Goal: Task Accomplishment & Management: Use online tool/utility

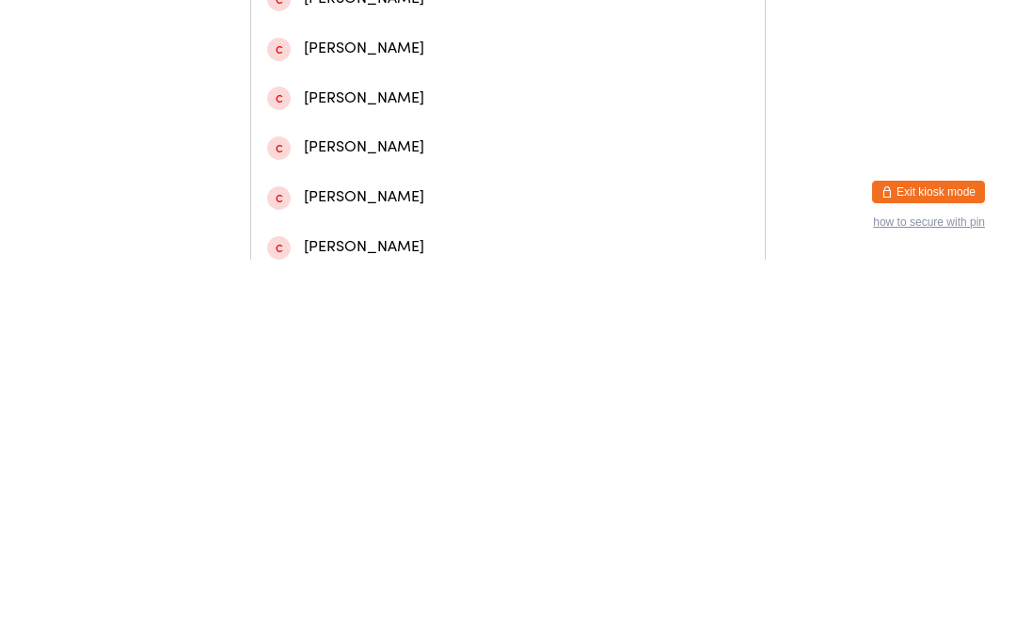
type input "[PERSON_NAME]"
click at [344, 104] on div "[PERSON_NAME]" at bounding box center [508, 80] width 514 height 50
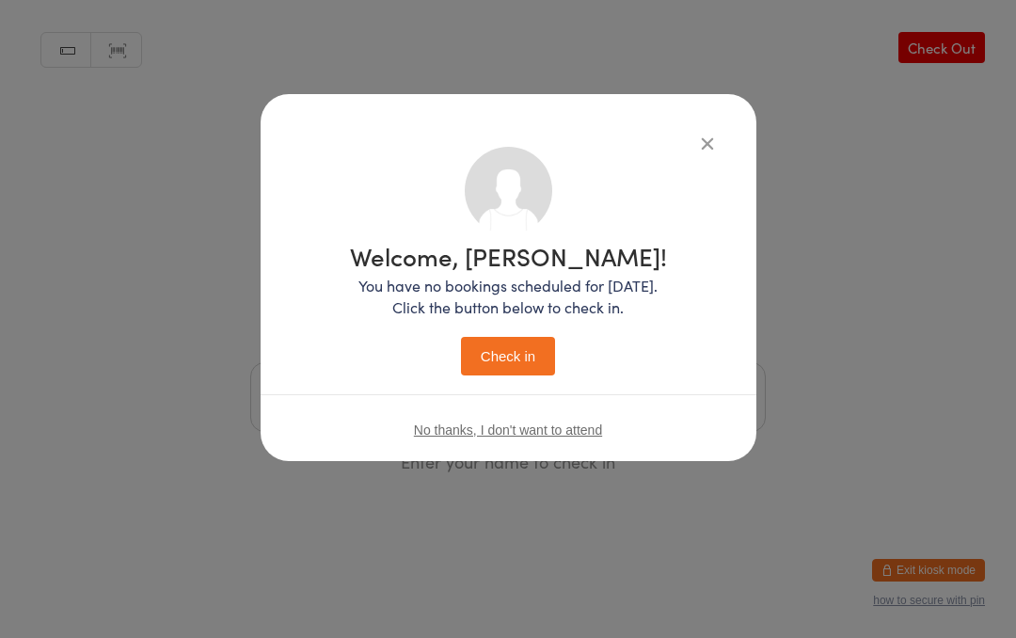
click at [496, 375] on button "Check in" at bounding box center [508, 356] width 94 height 39
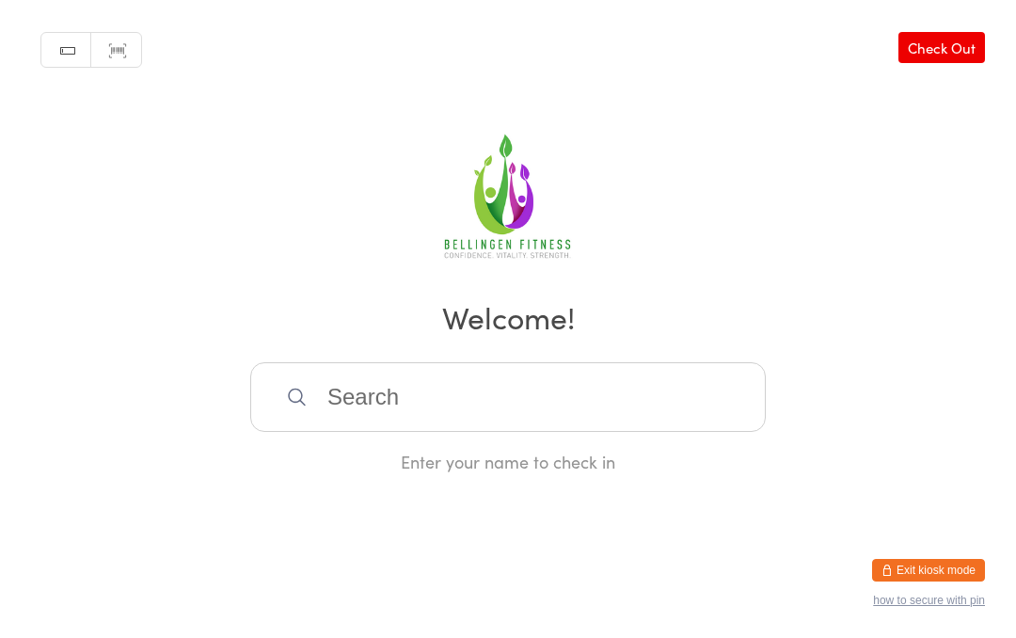
click at [378, 409] on input "search" at bounding box center [508, 397] width 516 height 70
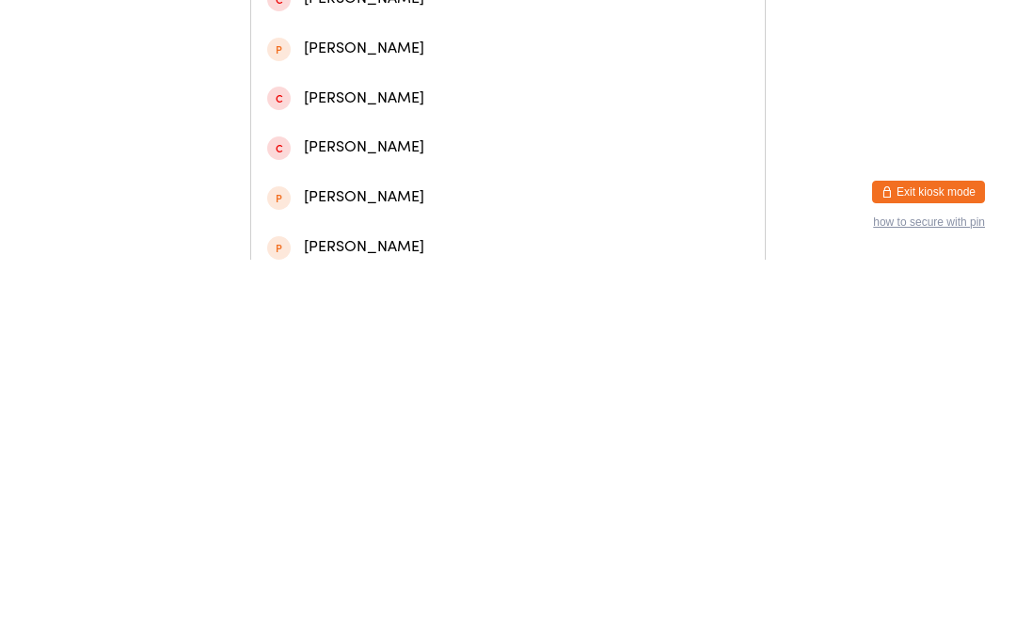
type input "[PERSON_NAME]"
click at [380, 191] on div "[PERSON_NAME]" at bounding box center [508, 178] width 482 height 25
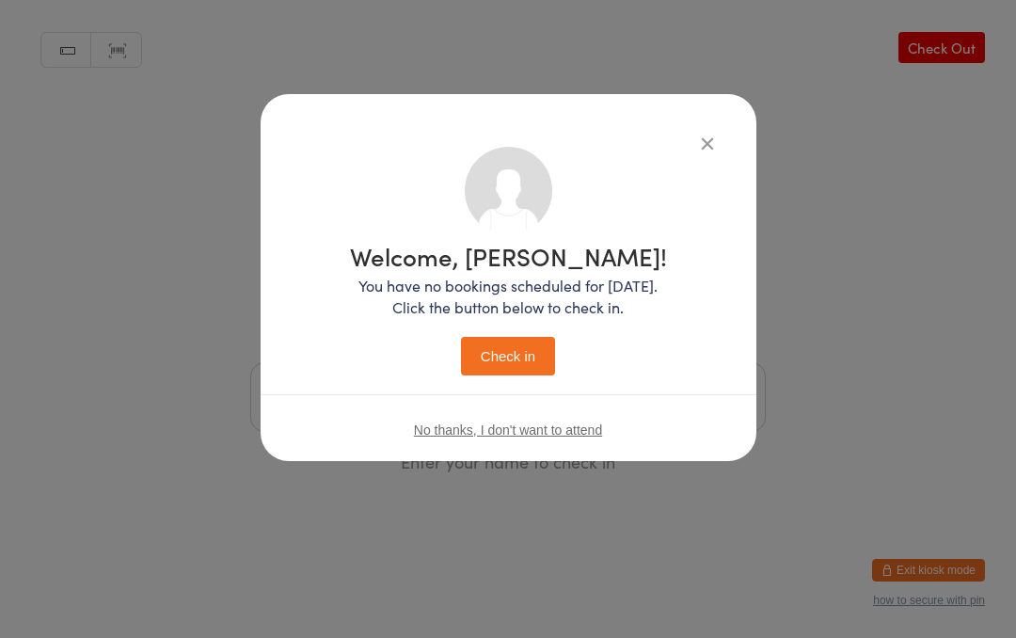
click at [513, 351] on button "Check in" at bounding box center [508, 356] width 94 height 39
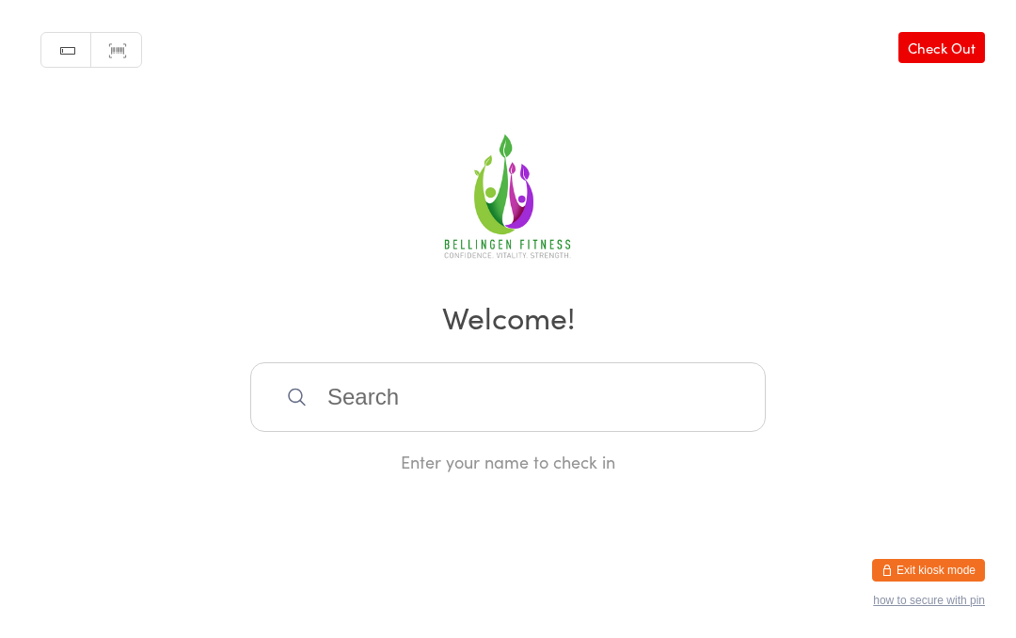
click at [521, 416] on input "search" at bounding box center [508, 397] width 516 height 70
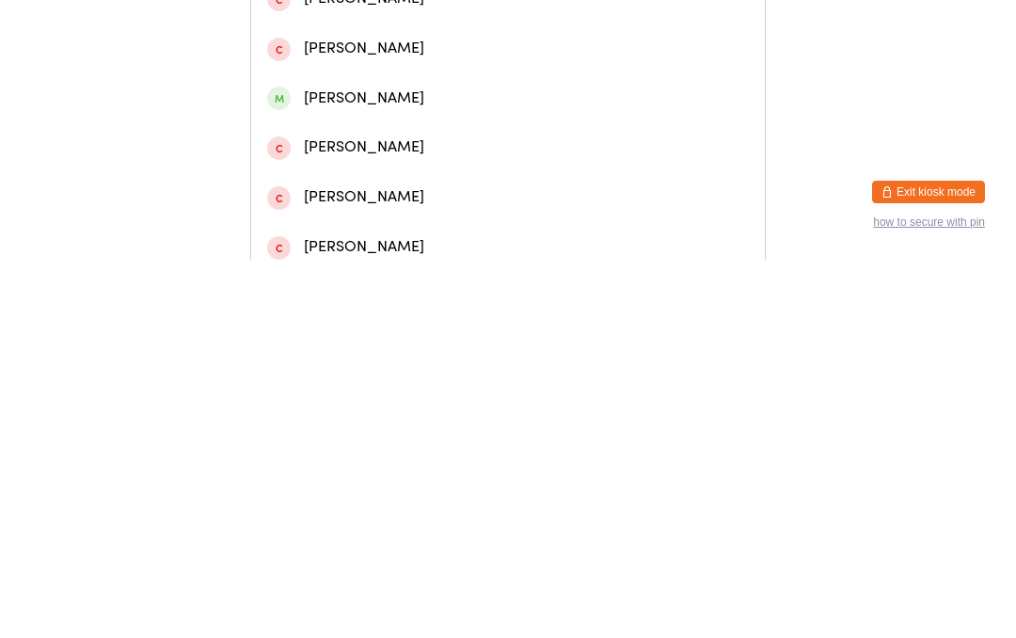
type input "[PERSON_NAME]"
click at [394, 92] on div "[PERSON_NAME]" at bounding box center [508, 79] width 482 height 25
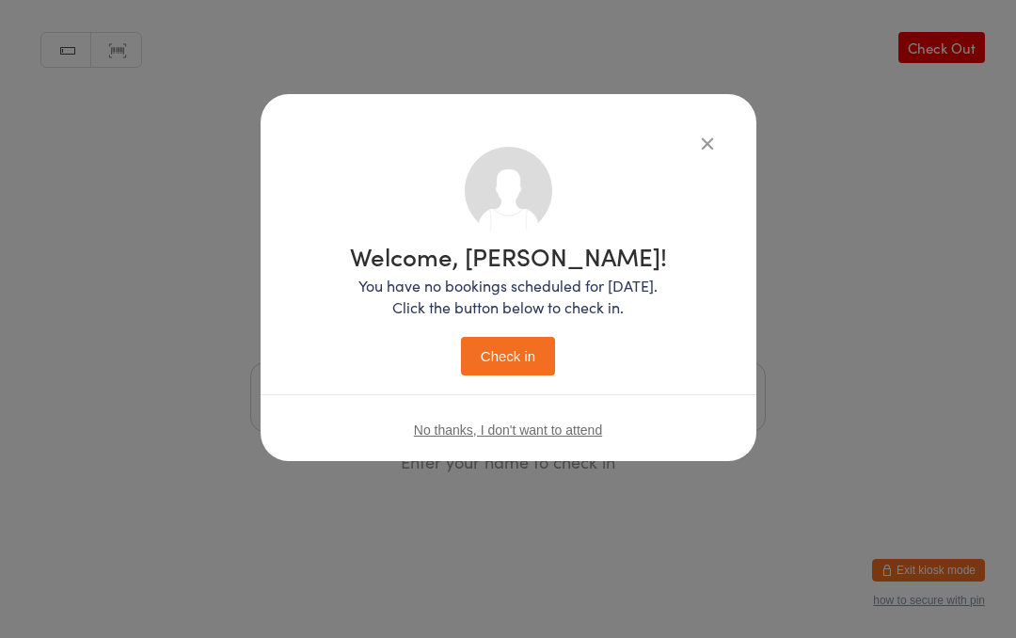
click at [508, 351] on button "Check in" at bounding box center [508, 356] width 94 height 39
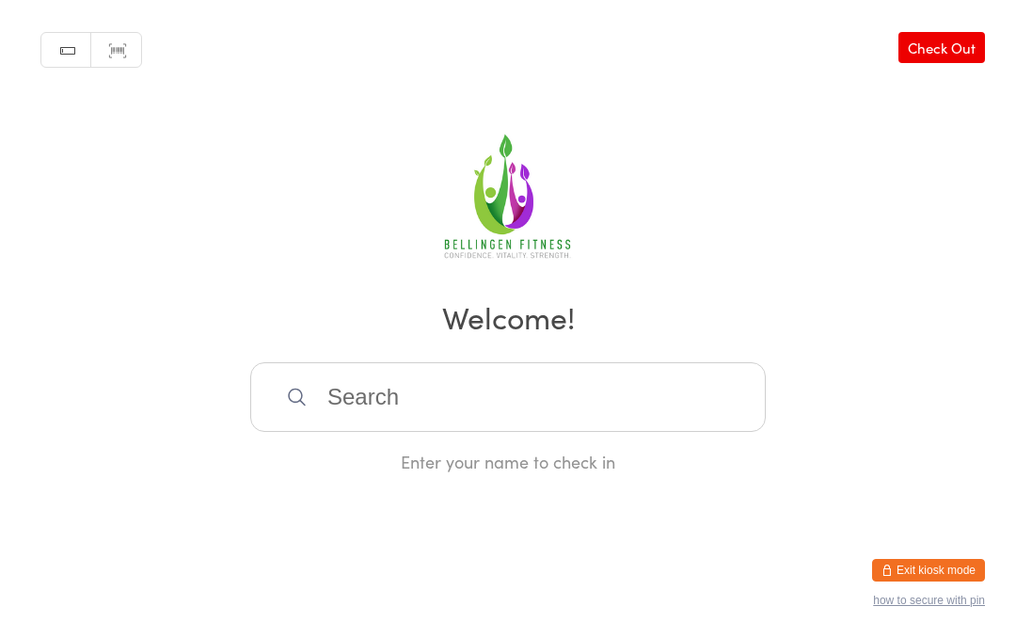
click at [371, 414] on input "search" at bounding box center [508, 397] width 516 height 70
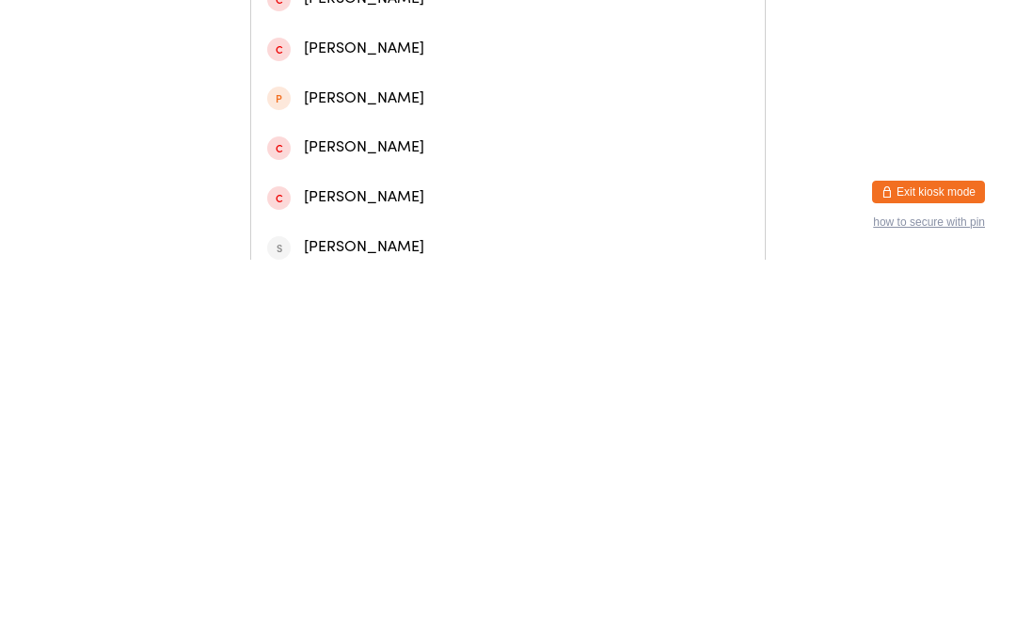
type input "[PERSON_NAME]"
click at [513, 92] on div "[PERSON_NAME]" at bounding box center [508, 79] width 482 height 25
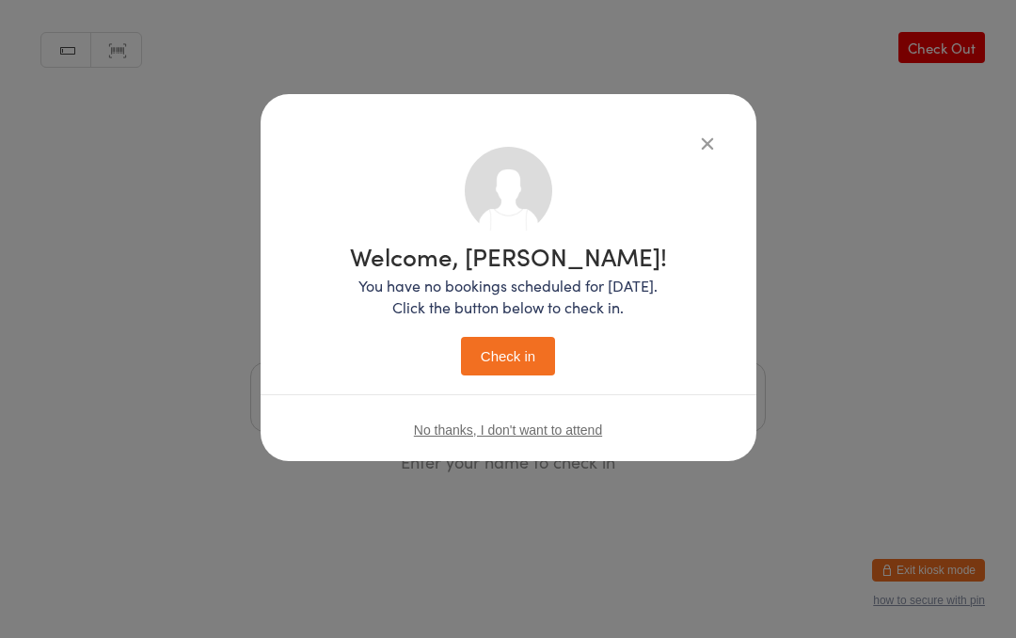
click at [512, 361] on button "Check in" at bounding box center [508, 356] width 94 height 39
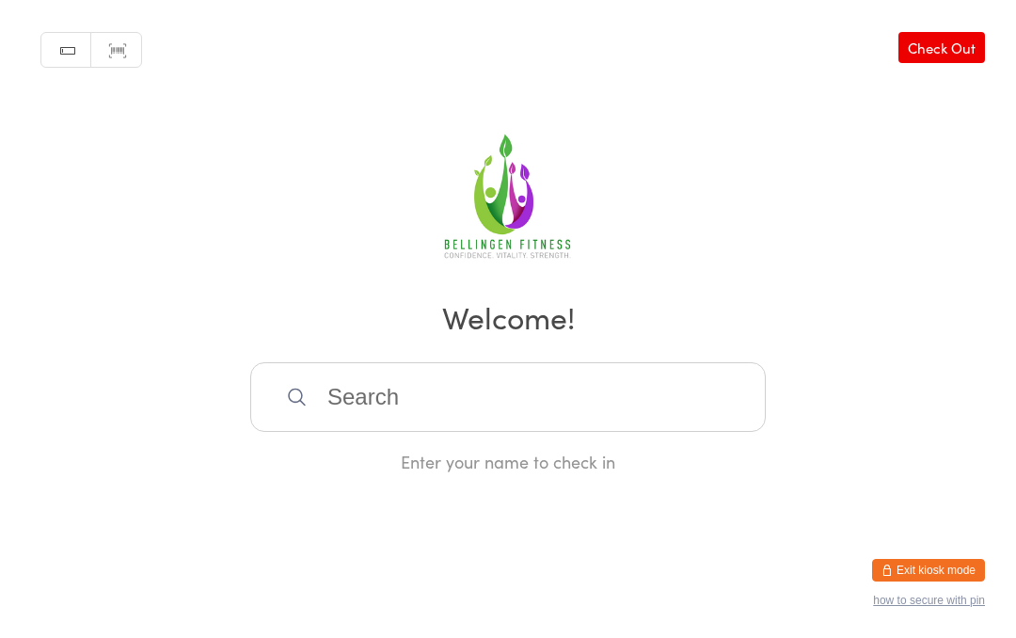
click at [395, 405] on input "search" at bounding box center [508, 397] width 516 height 70
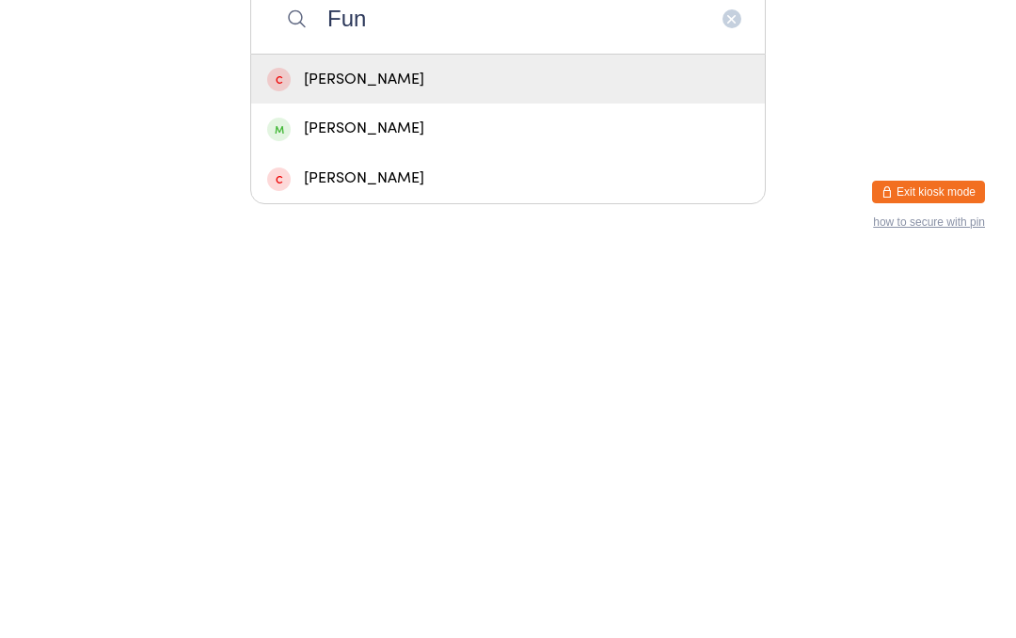
type input "Fun"
click at [411, 494] on div "[PERSON_NAME]" at bounding box center [508, 506] width 482 height 25
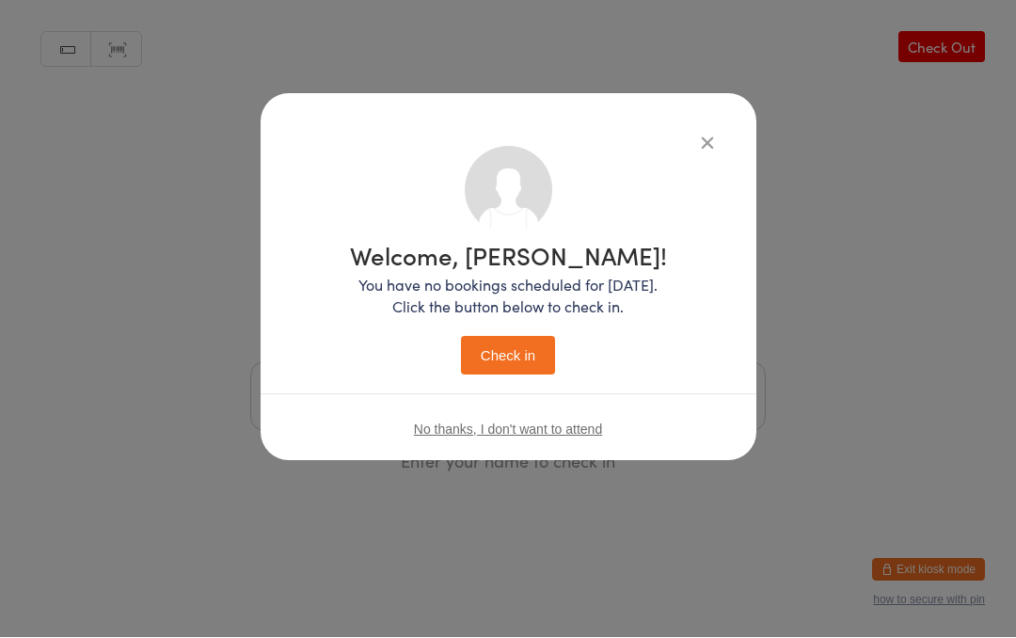
click at [500, 348] on button "Check in" at bounding box center [508, 356] width 94 height 39
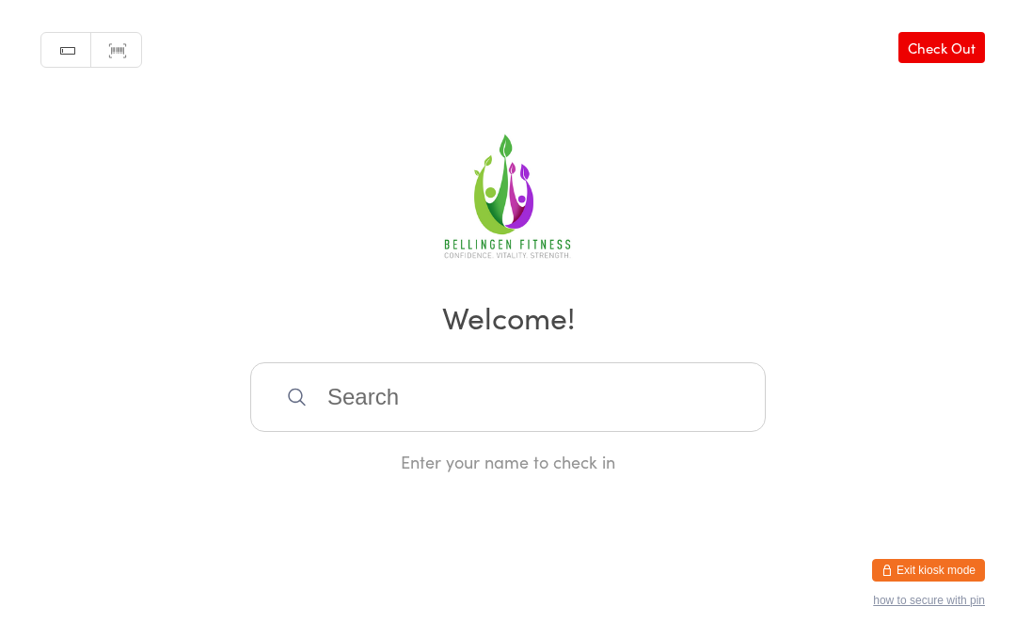
click at [363, 412] on input "search" at bounding box center [508, 397] width 516 height 70
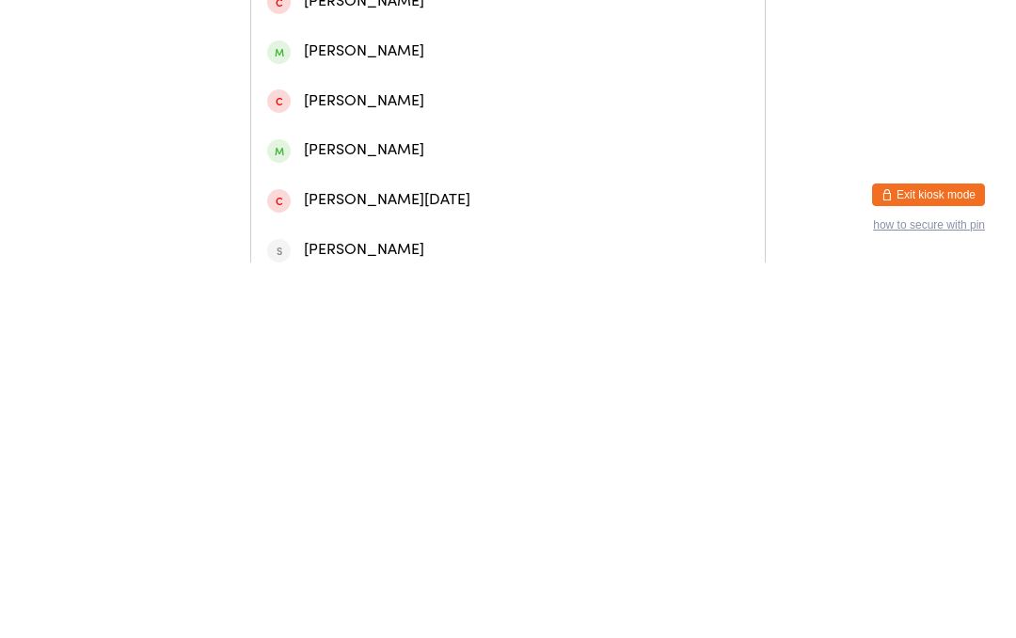
type input "[PERSON_NAME]"
click at [376, 241] on div "[PERSON_NAME]" at bounding box center [508, 227] width 482 height 25
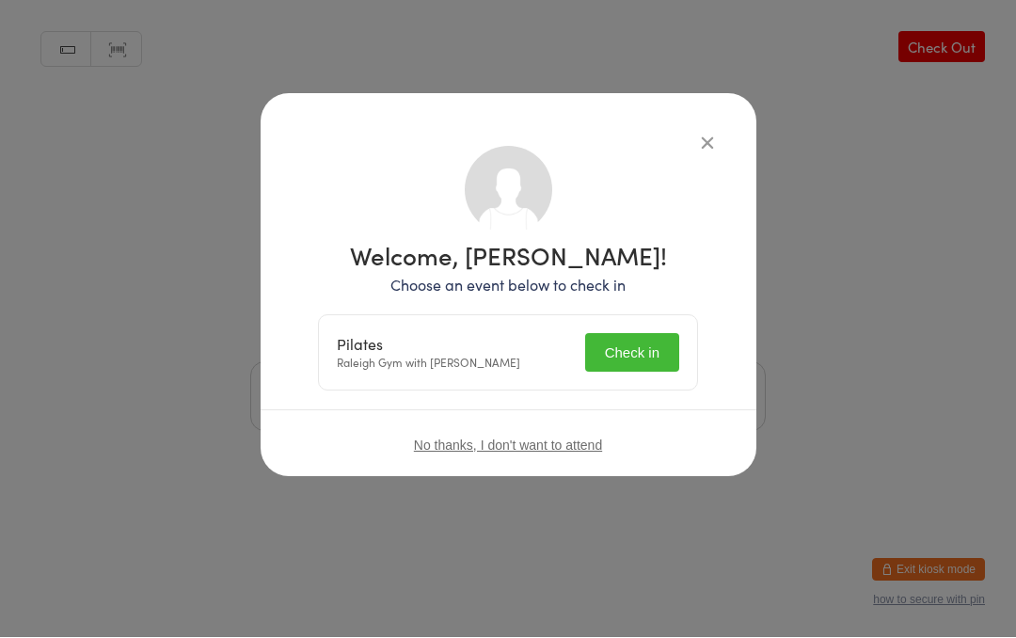
click at [628, 336] on button "Check in" at bounding box center [632, 353] width 94 height 39
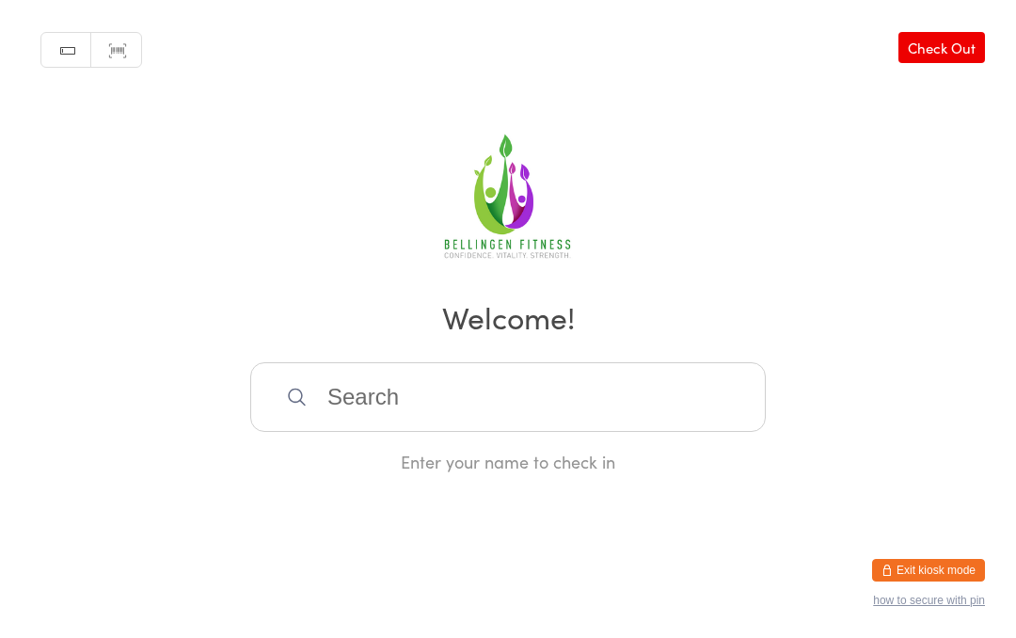
click at [394, 416] on input "search" at bounding box center [508, 397] width 516 height 70
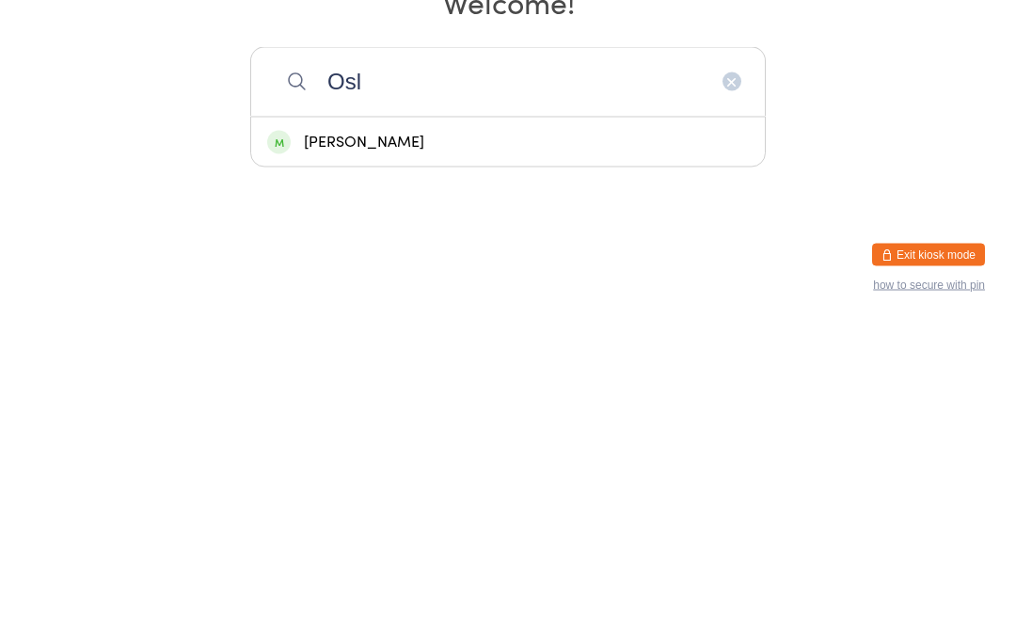
type input "Osl"
click at [357, 445] on div "[PERSON_NAME]" at bounding box center [508, 457] width 482 height 25
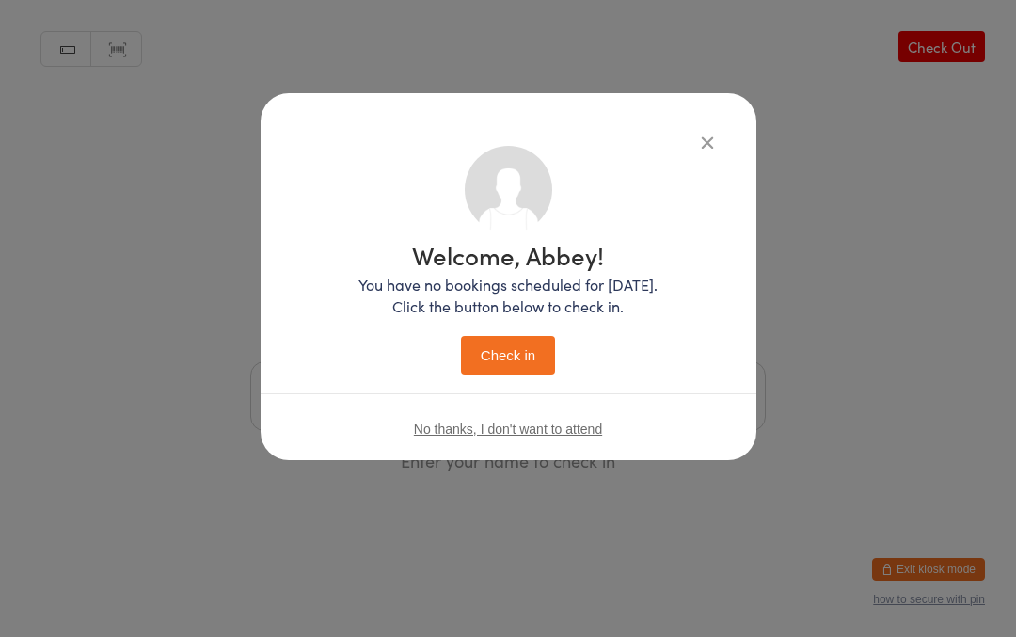
click at [506, 346] on button "Check in" at bounding box center [508, 356] width 94 height 39
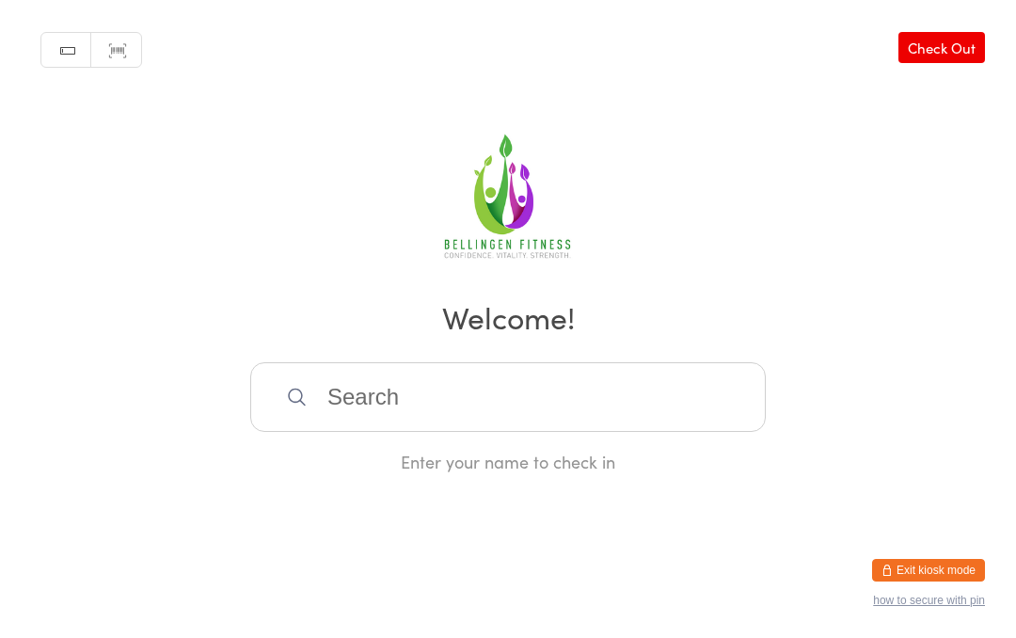
click at [421, 399] on input "search" at bounding box center [508, 397] width 516 height 70
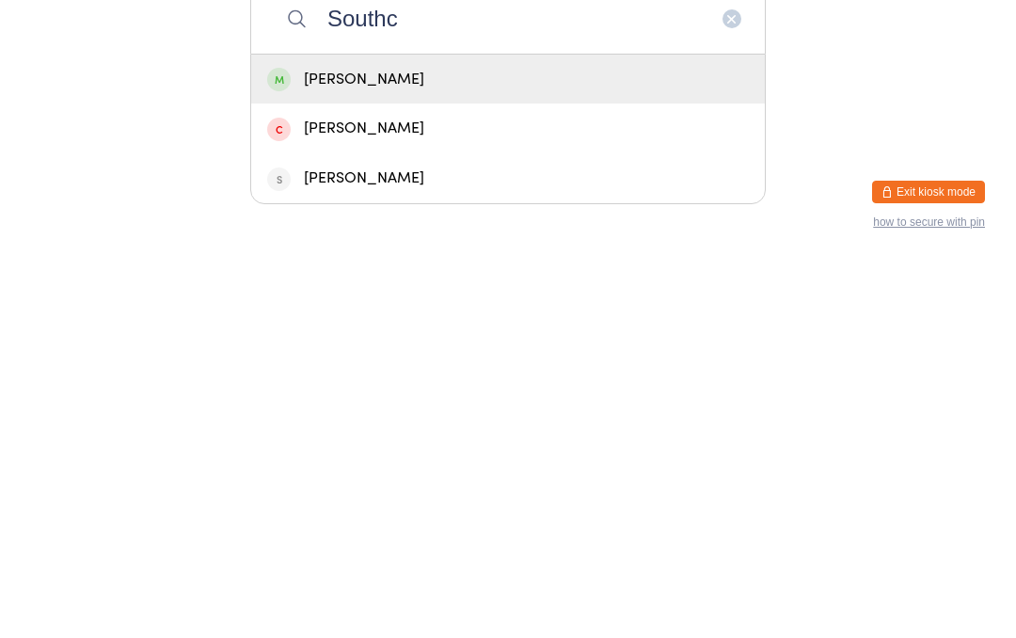
type input "Southc"
click at [418, 445] on div "[PERSON_NAME]" at bounding box center [508, 457] width 482 height 25
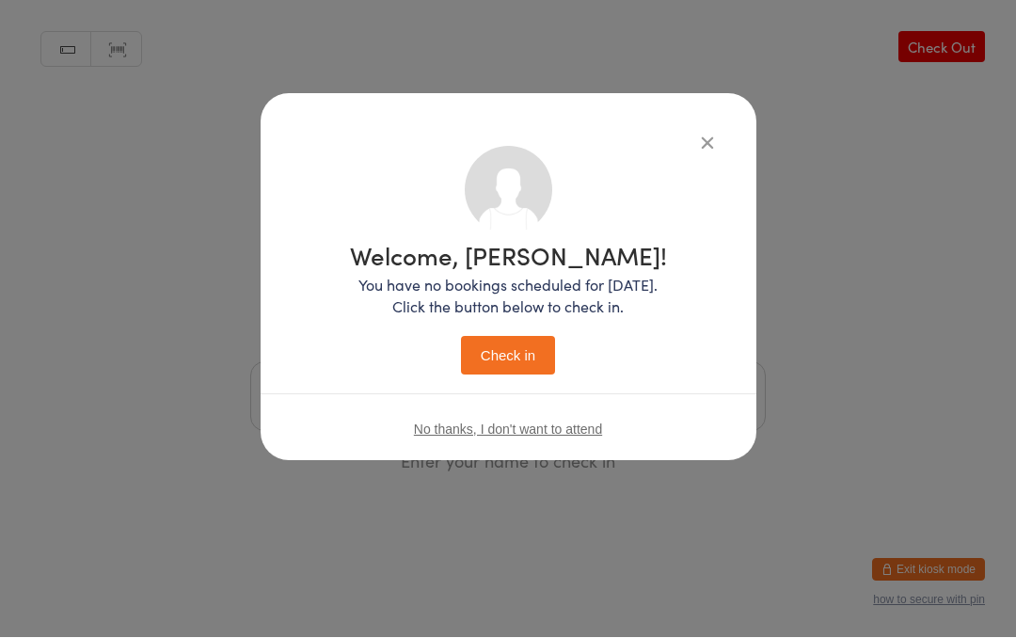
click at [513, 355] on button "Check in" at bounding box center [508, 356] width 94 height 39
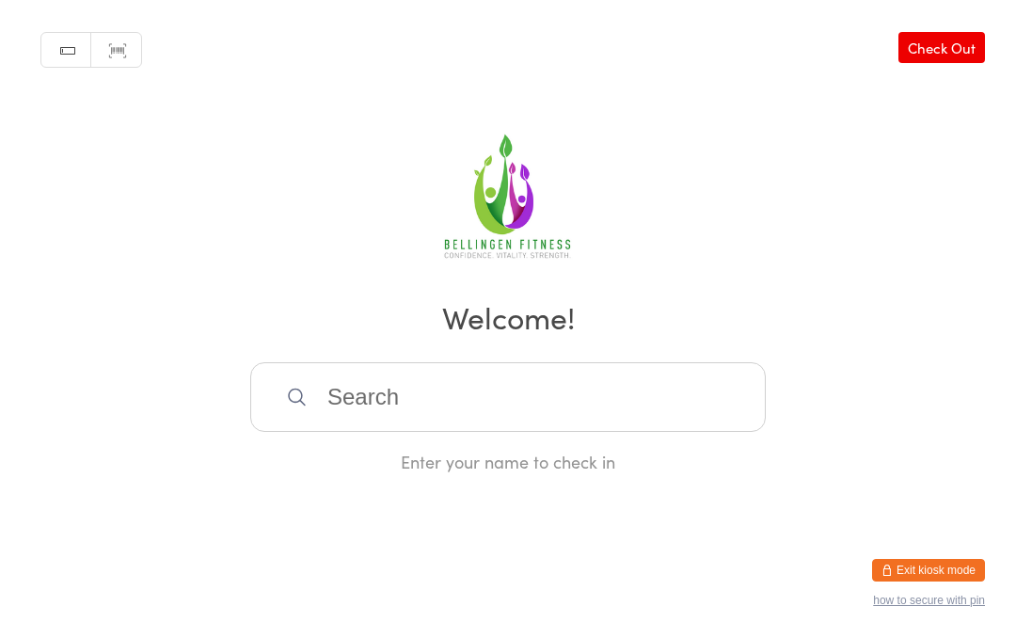
click at [423, 387] on input "search" at bounding box center [508, 397] width 516 height 70
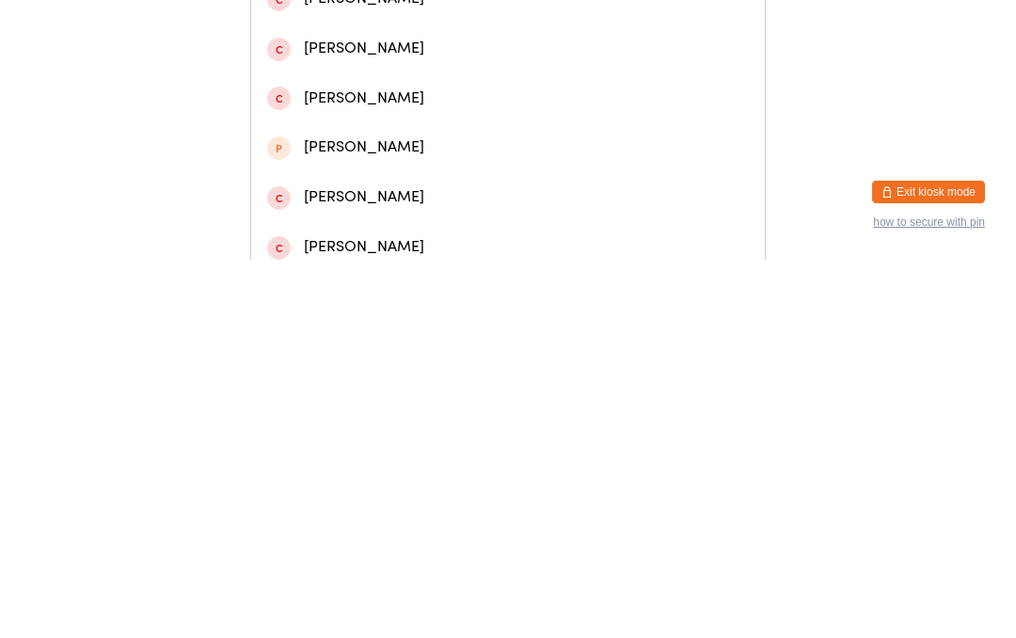
type input "[PERSON_NAME]"
click at [309, 92] on div "[PERSON_NAME]" at bounding box center [508, 79] width 482 height 25
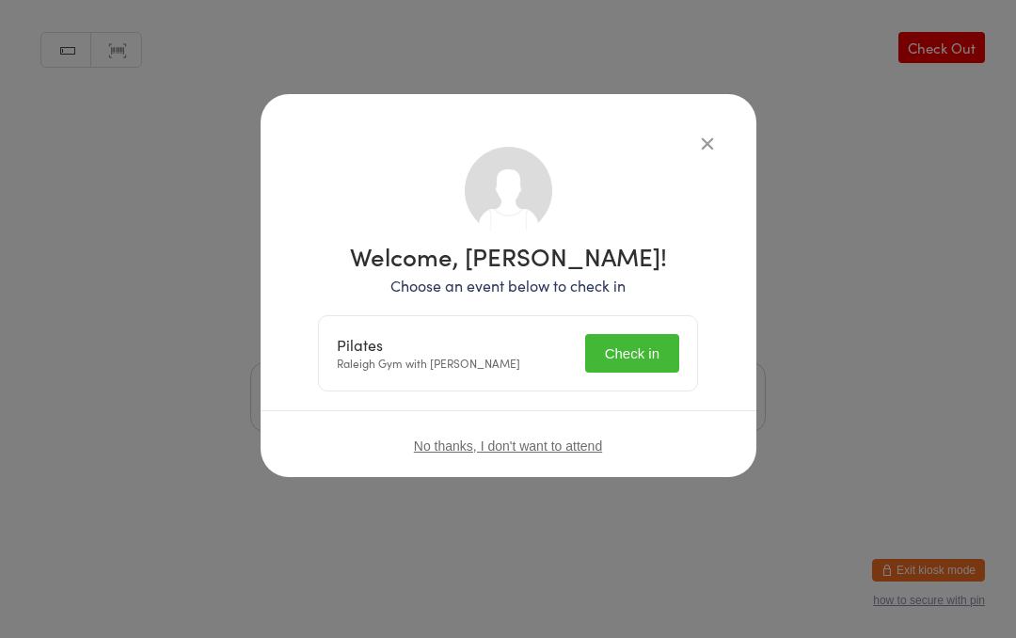
click at [641, 363] on button "Check in" at bounding box center [632, 353] width 94 height 39
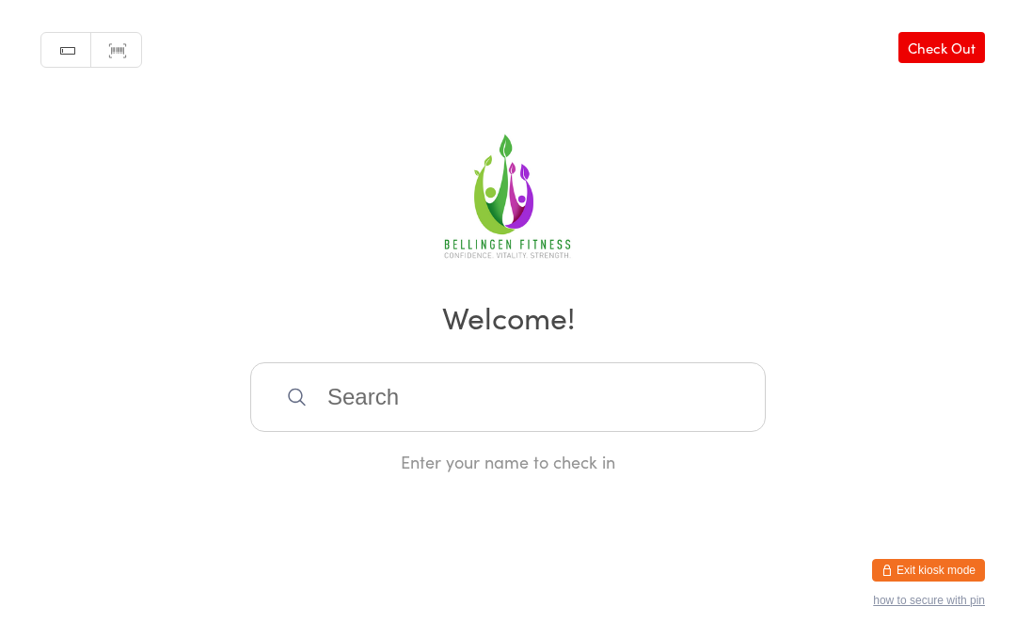
click at [404, 404] on input "search" at bounding box center [508, 397] width 516 height 70
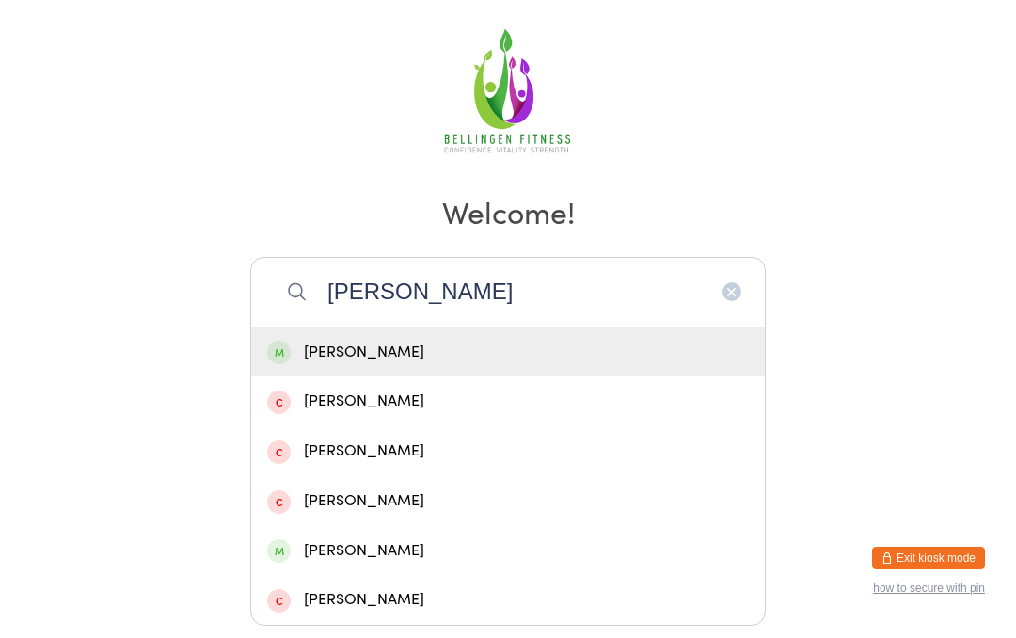
scroll to position [116, 0]
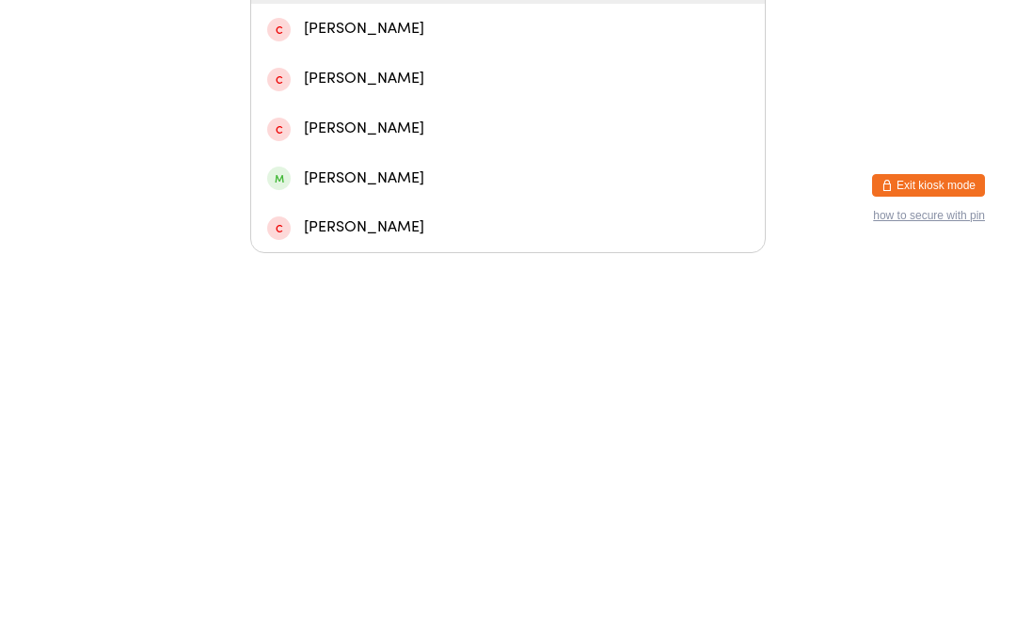
type input "[PERSON_NAME]"
click at [427, 550] on div "[PERSON_NAME]" at bounding box center [508, 562] width 482 height 25
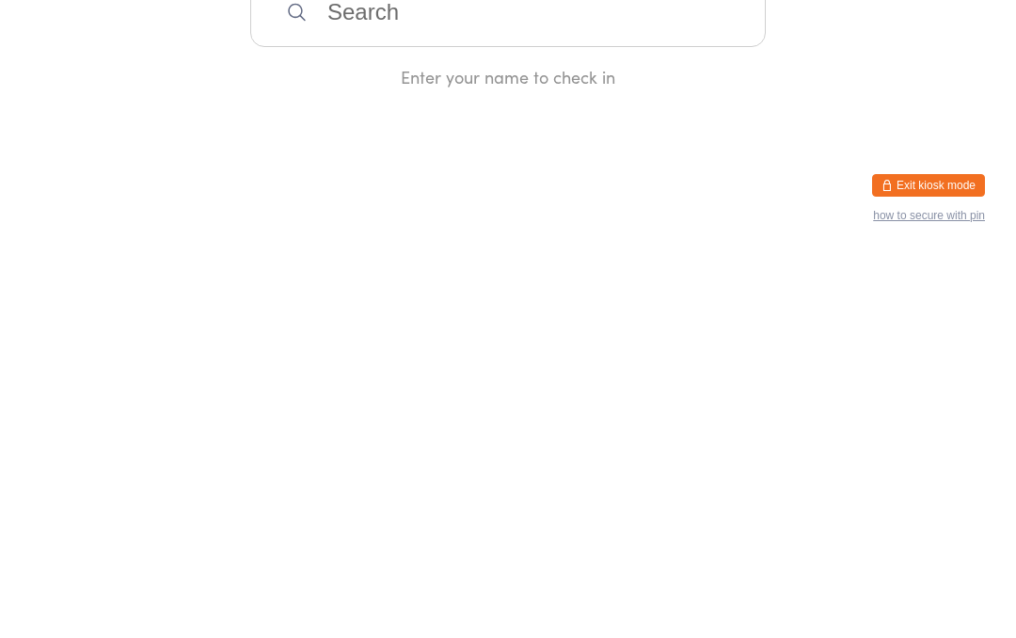
scroll to position [0, 0]
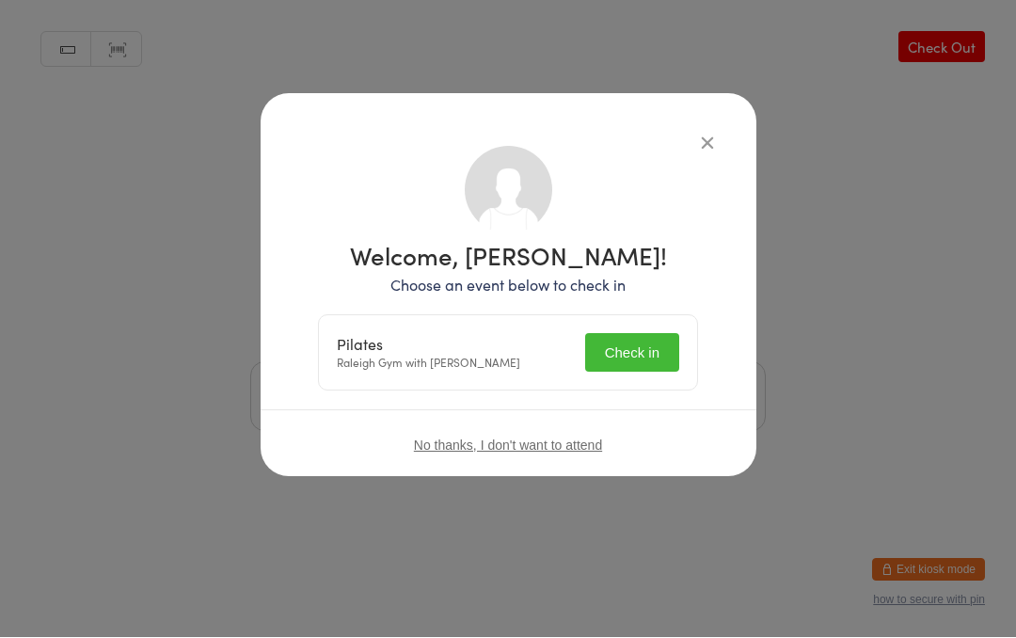
click at [642, 367] on button "Check in" at bounding box center [632, 353] width 94 height 39
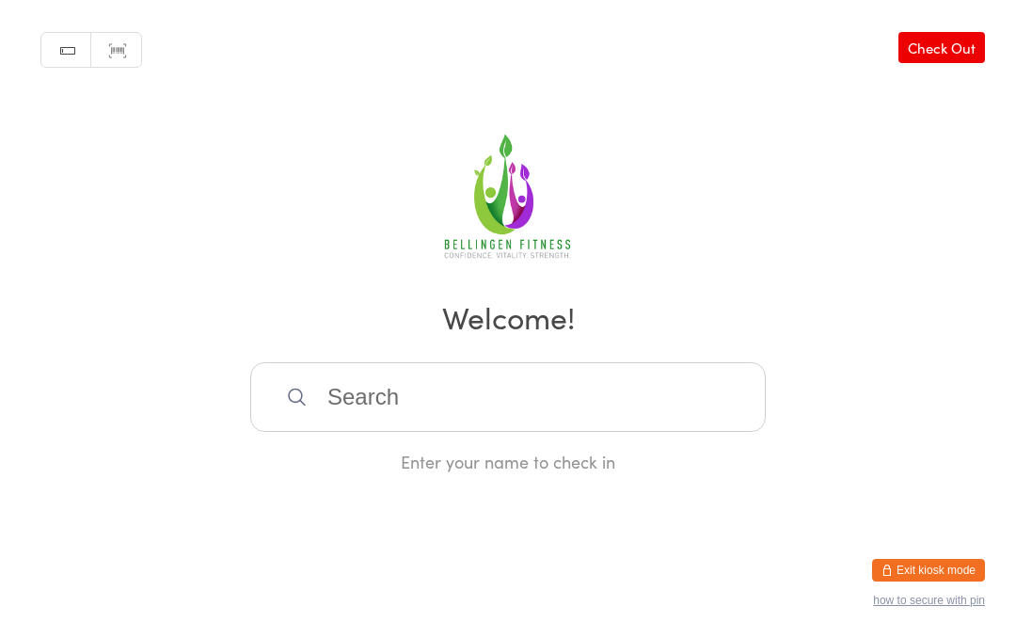
click at [346, 381] on input "search" at bounding box center [508, 397] width 516 height 70
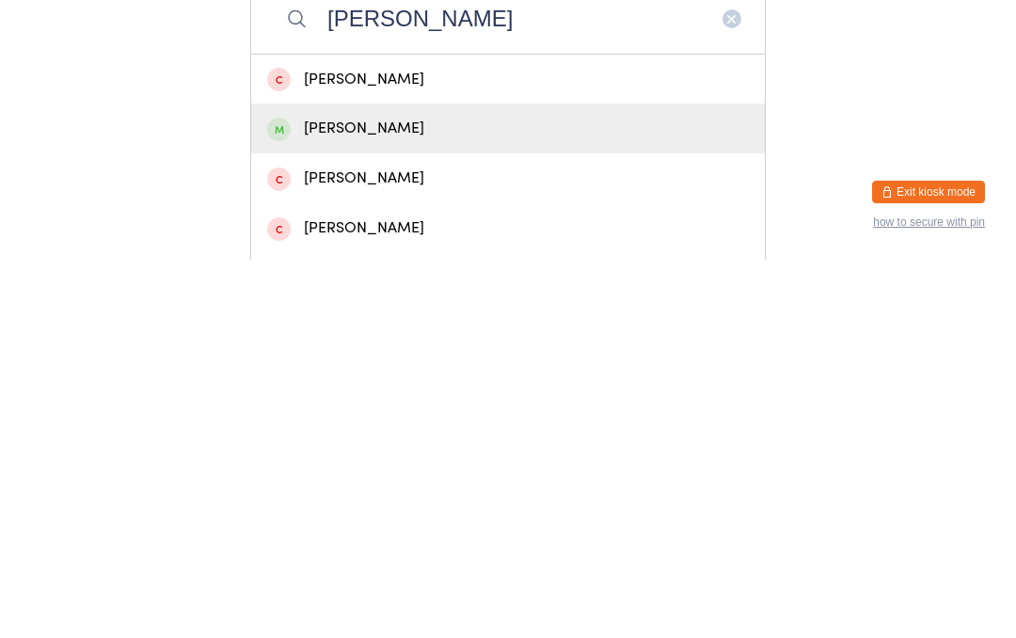
type input "[PERSON_NAME]"
click at [312, 494] on div "[PERSON_NAME]" at bounding box center [508, 506] width 482 height 25
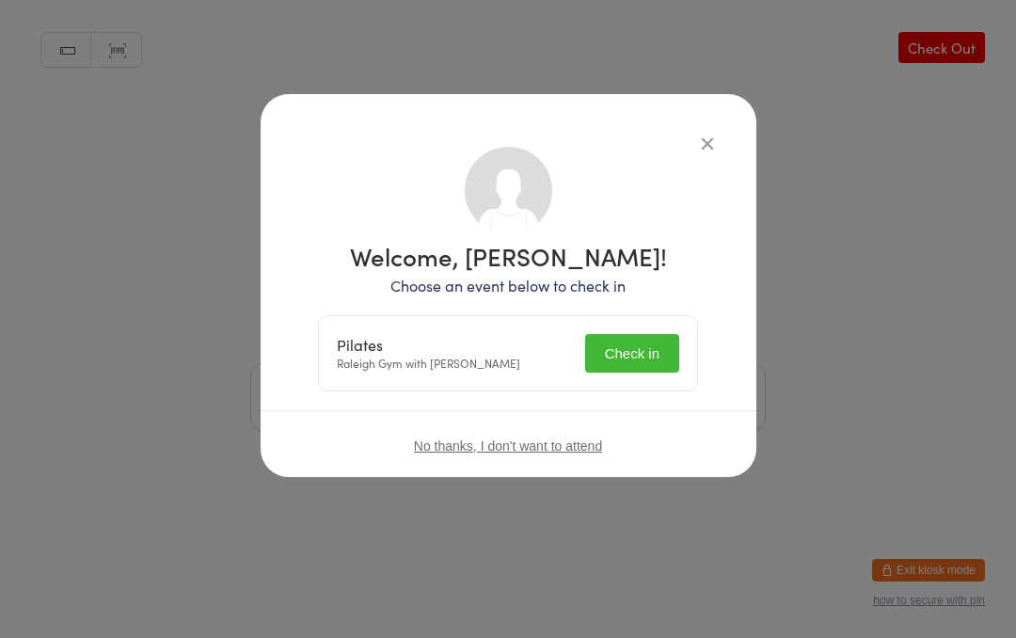
click at [627, 335] on button "Check in" at bounding box center [632, 353] width 94 height 39
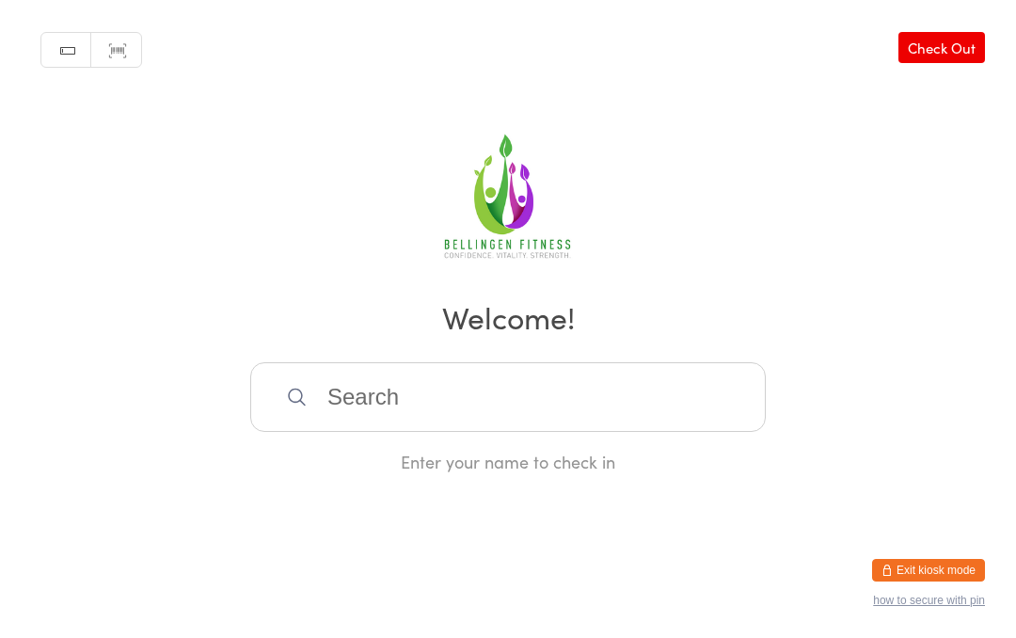
click at [393, 413] on input "search" at bounding box center [508, 397] width 516 height 70
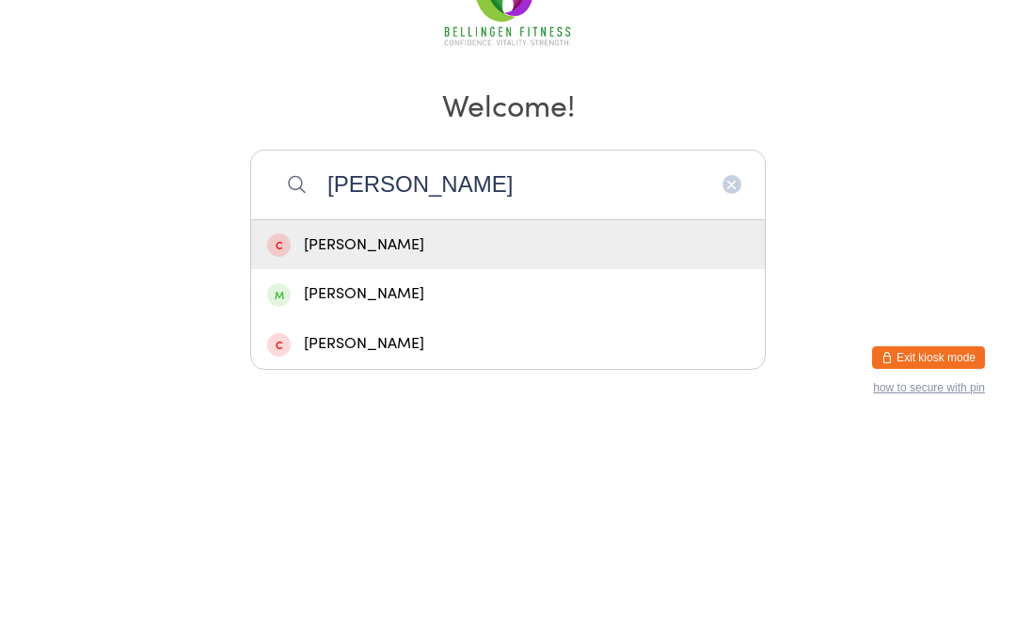
click at [409, 90] on div "Manual search Scanner input Check Out Welcome! [PERSON_NAME] [PERSON_NAME] [PER…" at bounding box center [508, 236] width 1016 height 473
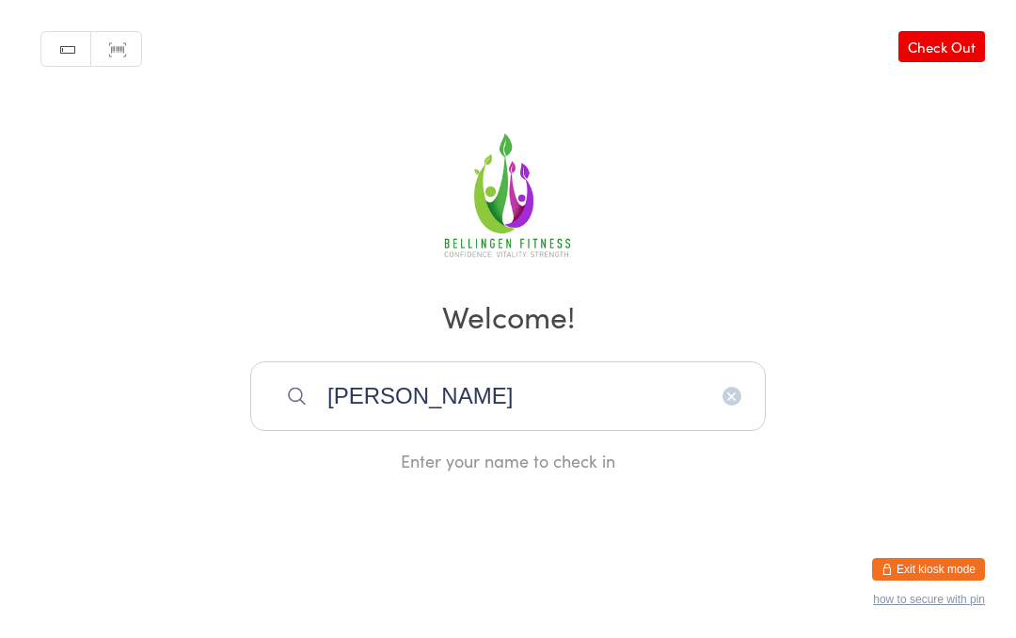
click at [500, 399] on input "[PERSON_NAME]" at bounding box center [508, 397] width 516 height 70
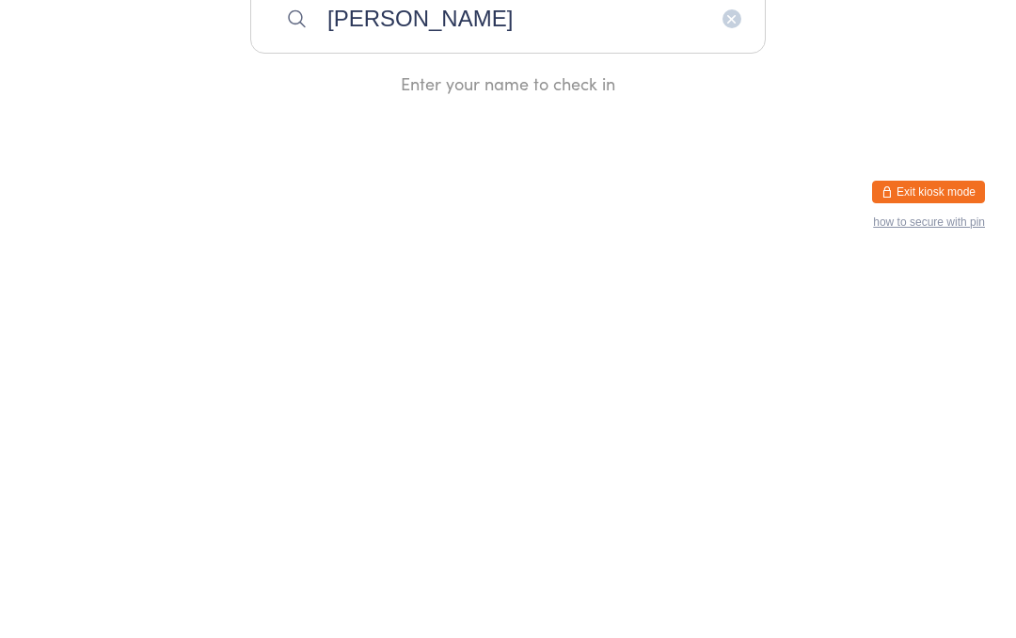
click at [523, 450] on div "Enter your name to check in" at bounding box center [508, 462] width 516 height 24
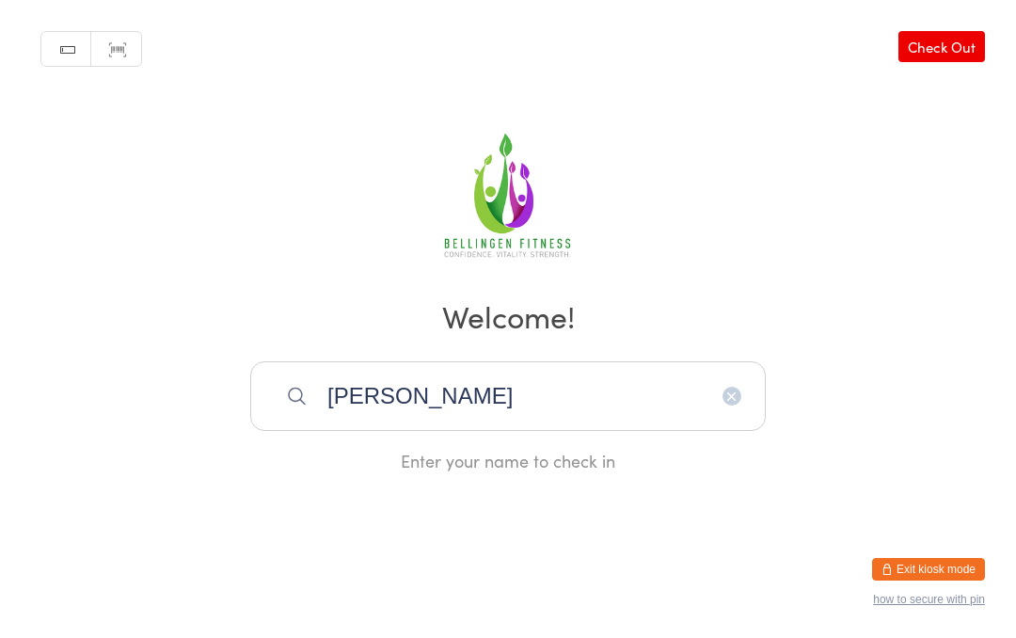
click at [471, 404] on input "[PERSON_NAME]" at bounding box center [508, 397] width 516 height 70
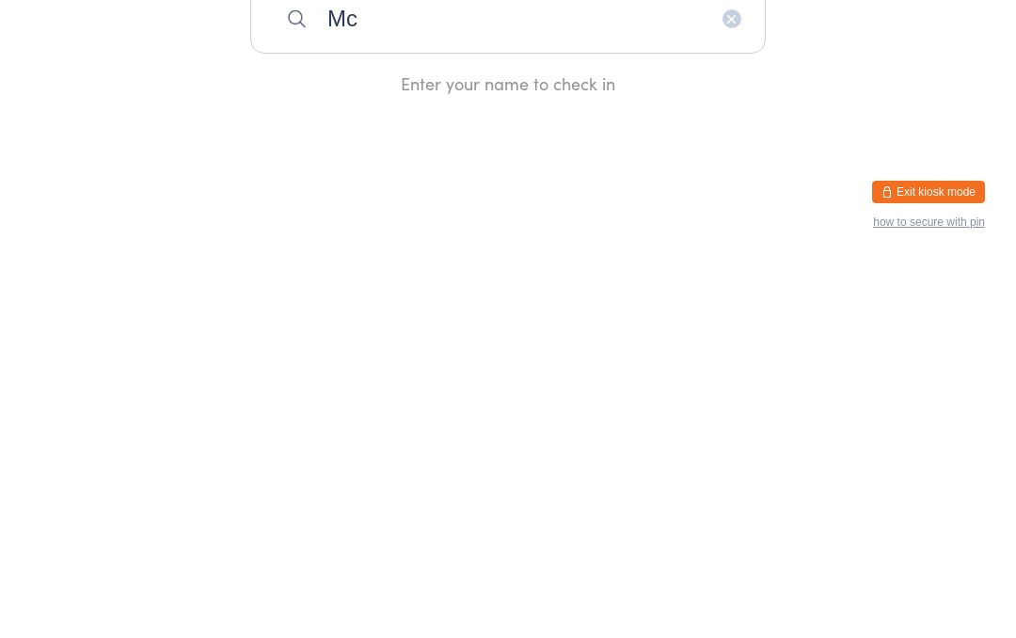
type input "M"
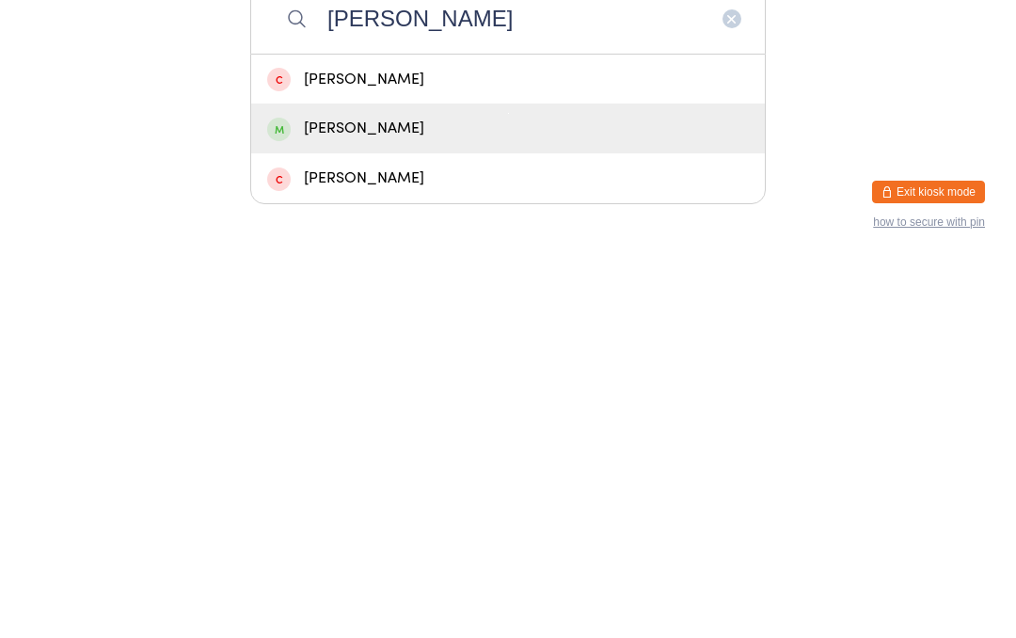
type input "[PERSON_NAME]"
click at [393, 494] on div "[PERSON_NAME]" at bounding box center [508, 506] width 482 height 25
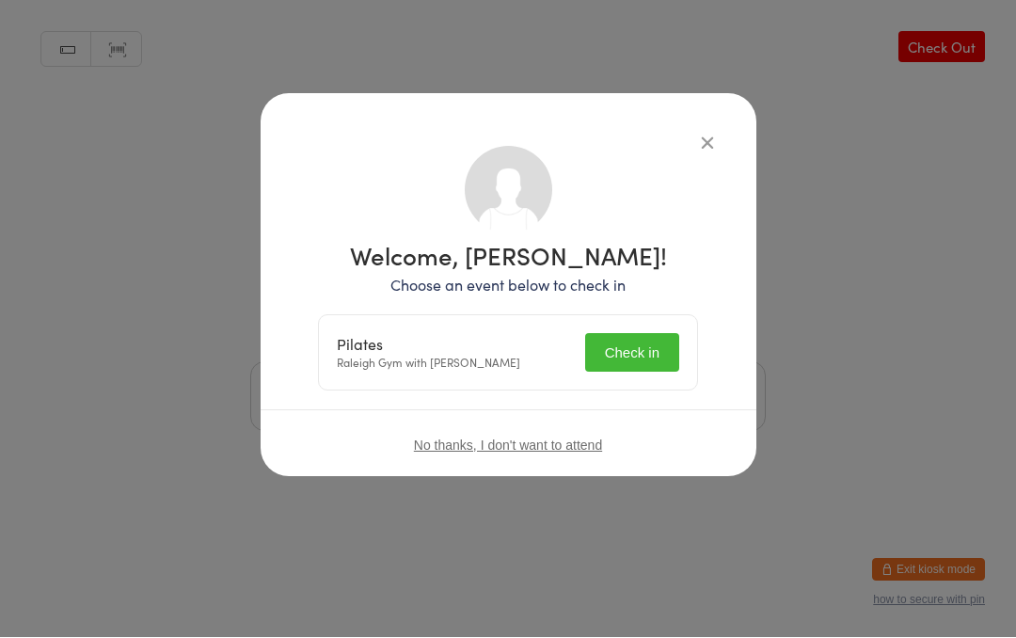
click at [643, 346] on button "Check in" at bounding box center [632, 353] width 94 height 39
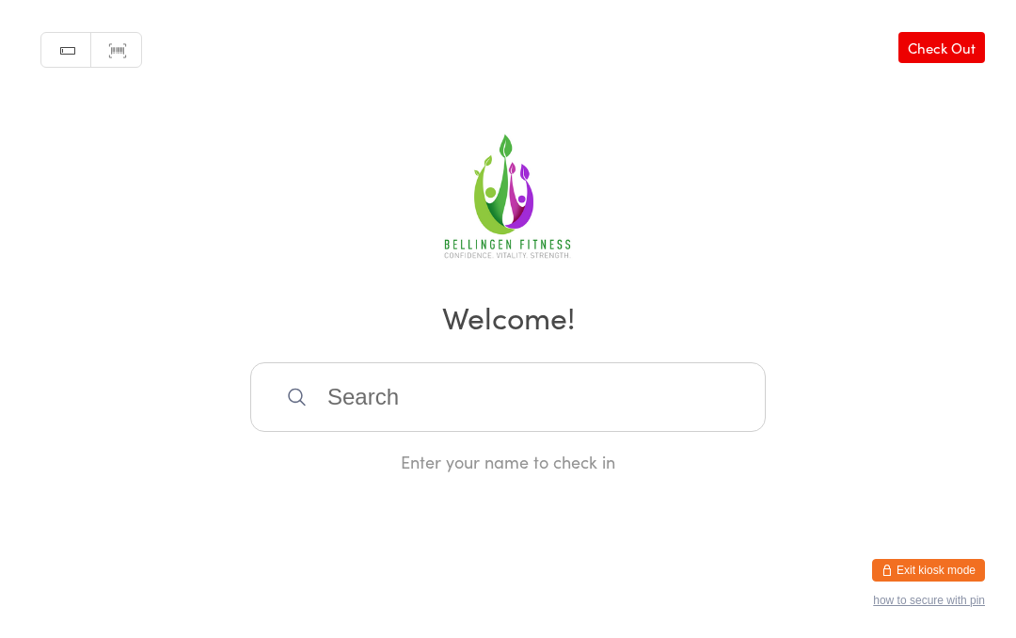
click at [346, 394] on input "search" at bounding box center [508, 397] width 516 height 70
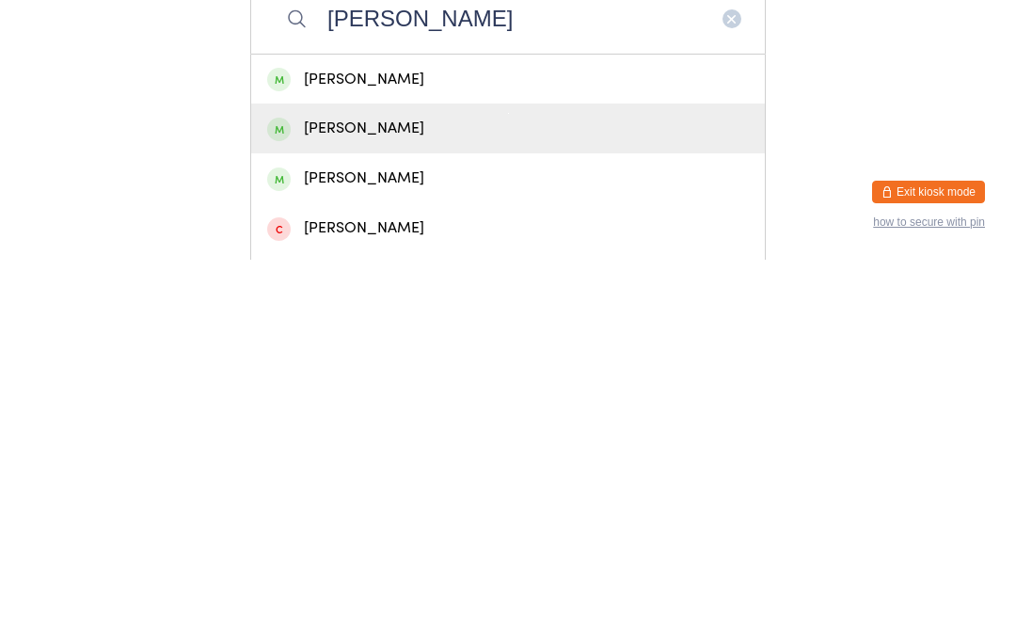
type input "[PERSON_NAME]"
click at [387, 494] on div "[PERSON_NAME]" at bounding box center [508, 506] width 482 height 25
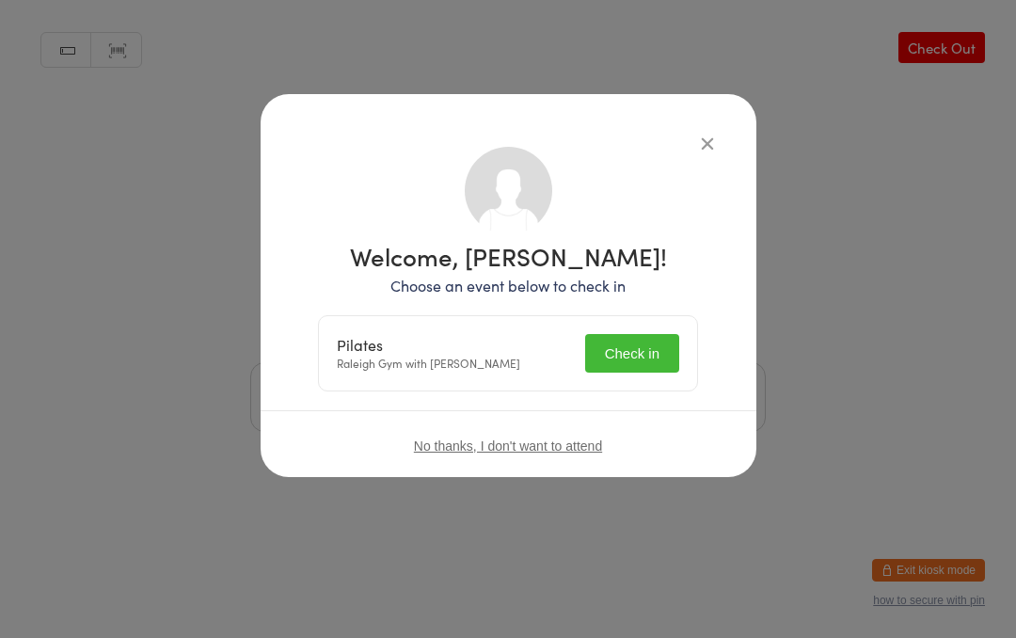
click at [634, 357] on button "Check in" at bounding box center [632, 353] width 94 height 39
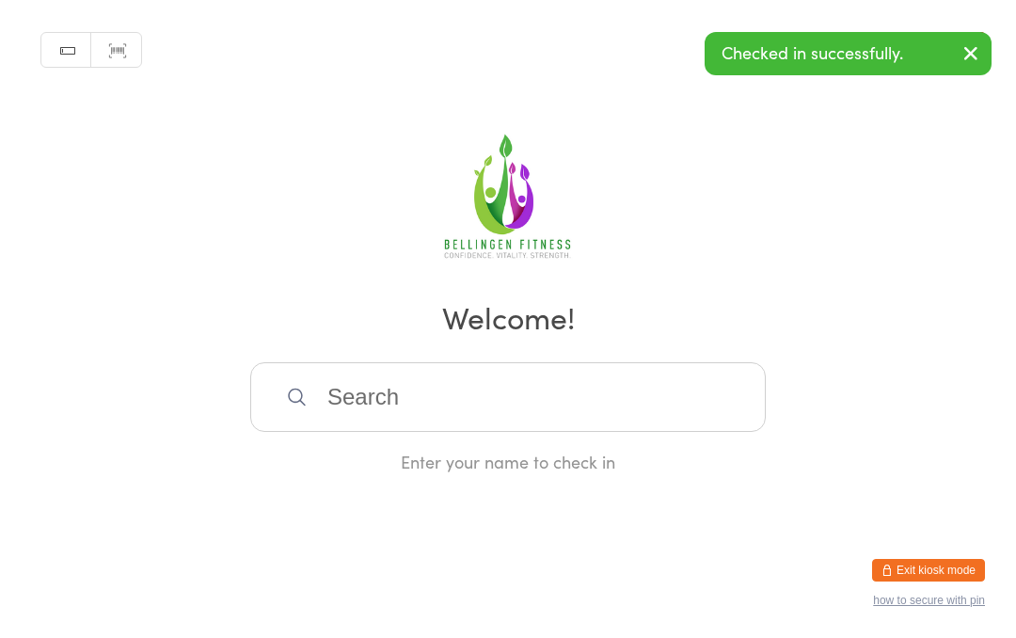
click at [359, 404] on input "search" at bounding box center [508, 397] width 516 height 70
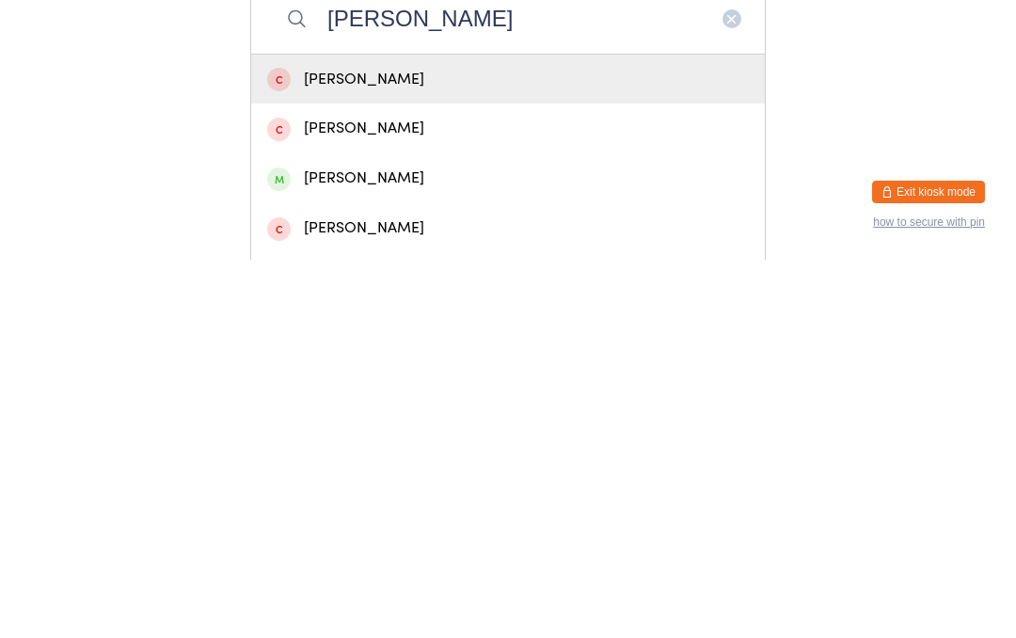
type input "[PERSON_NAME]"
click at [399, 544] on div "[PERSON_NAME]" at bounding box center [508, 556] width 482 height 25
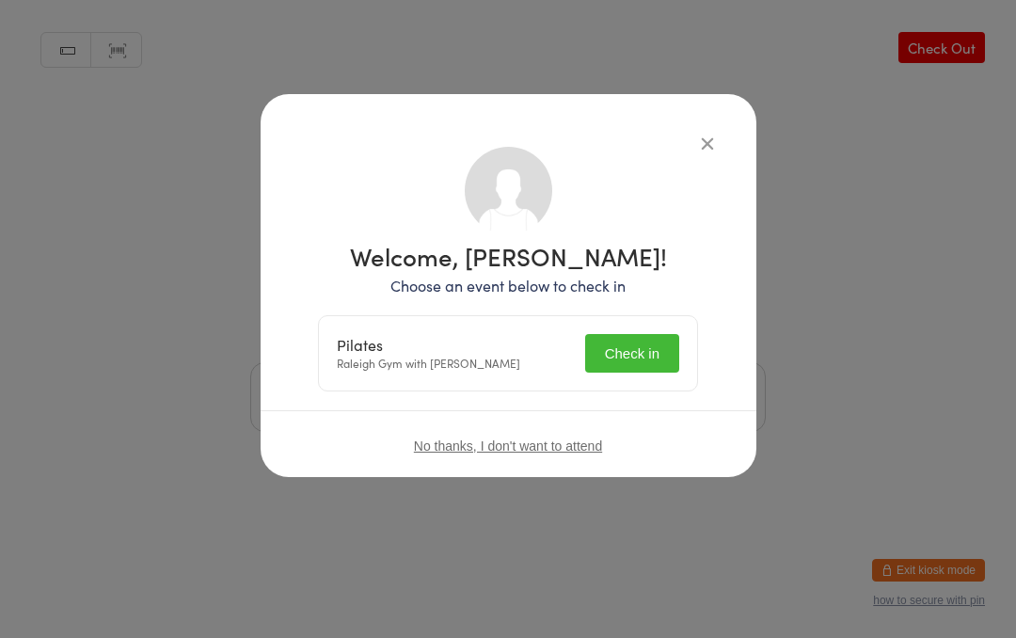
click at [647, 354] on button "Check in" at bounding box center [632, 353] width 94 height 39
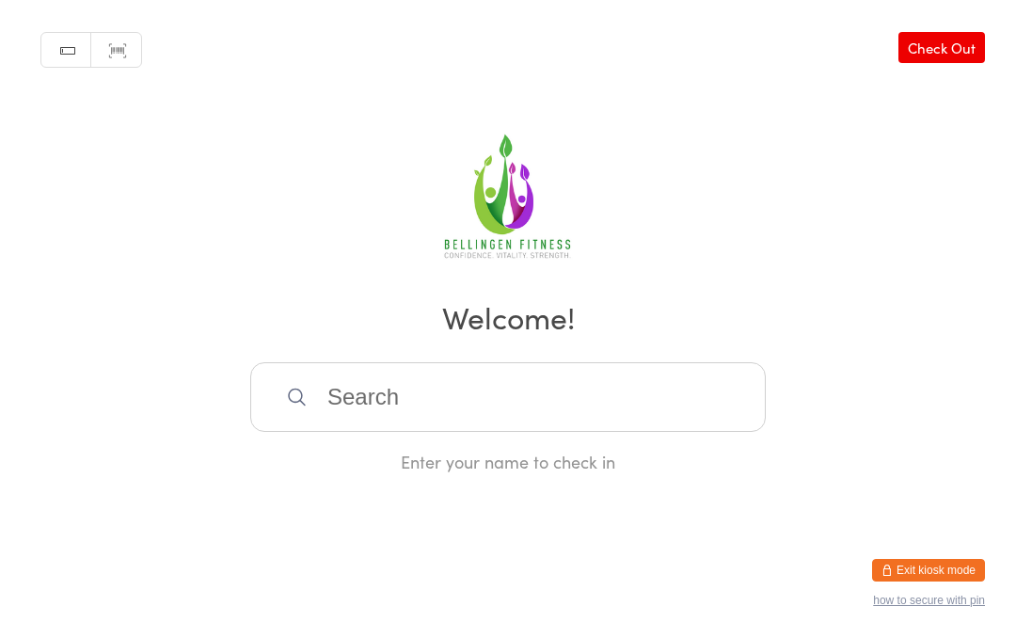
click at [399, 391] on input "search" at bounding box center [508, 397] width 516 height 70
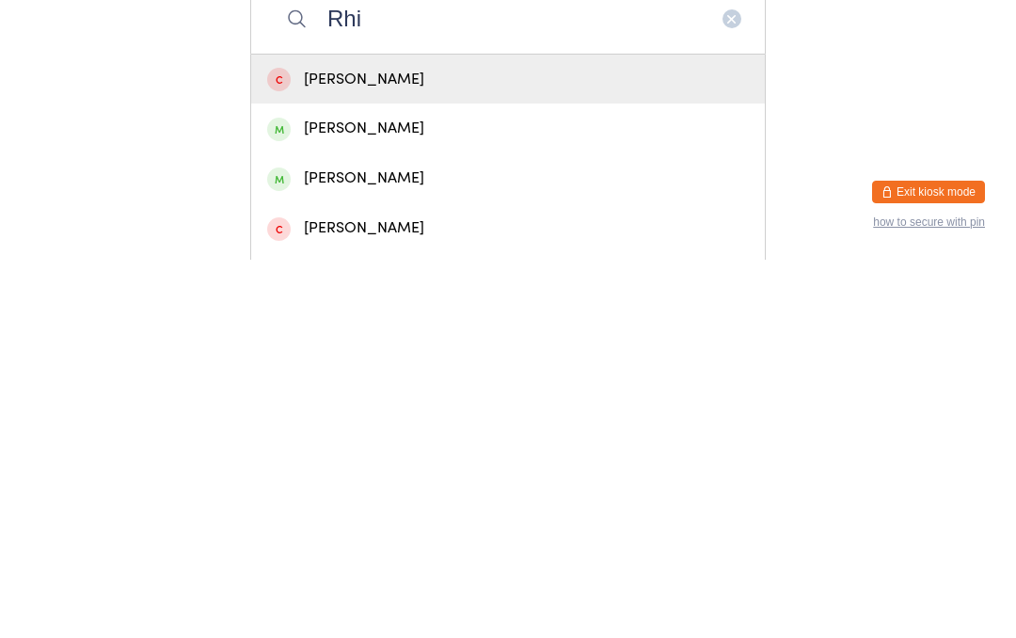
type input "Rhi"
click at [369, 544] on div "[PERSON_NAME]" at bounding box center [508, 556] width 482 height 25
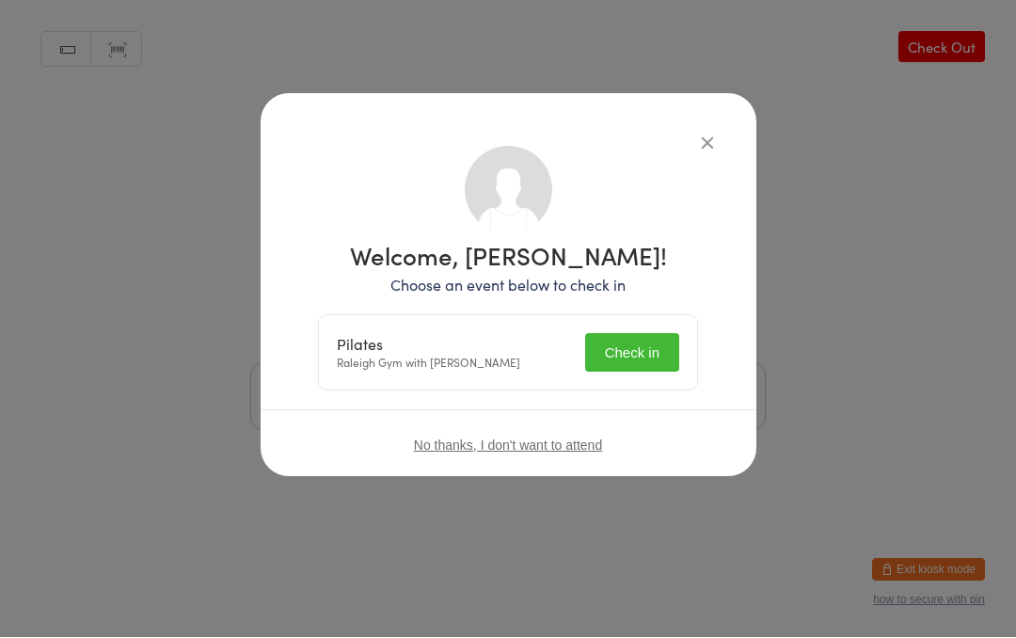
click at [674, 345] on button "Check in" at bounding box center [632, 353] width 94 height 39
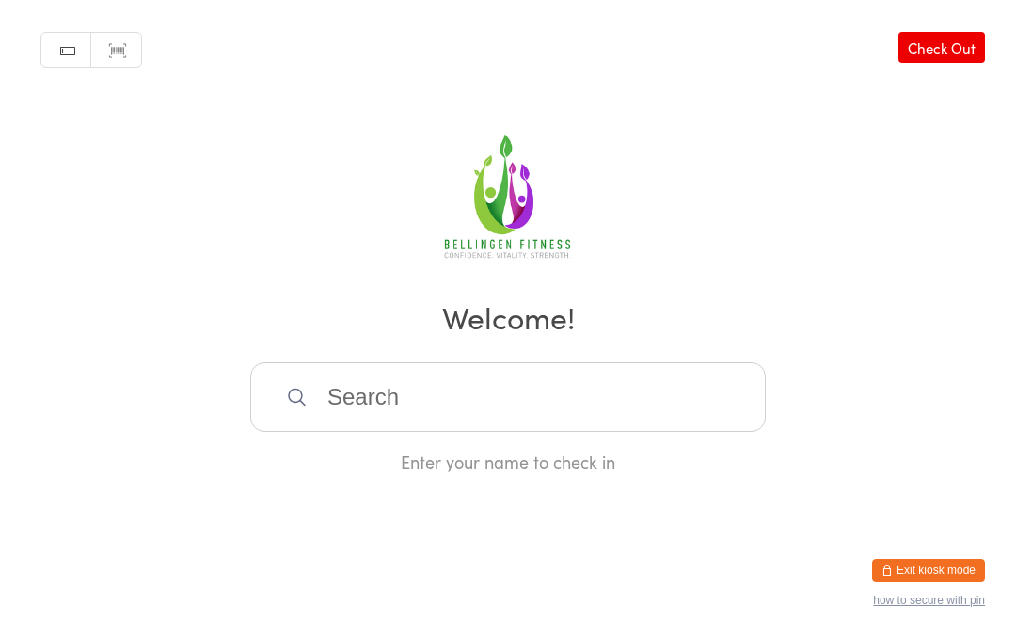
click at [398, 386] on input "search" at bounding box center [508, 397] width 516 height 70
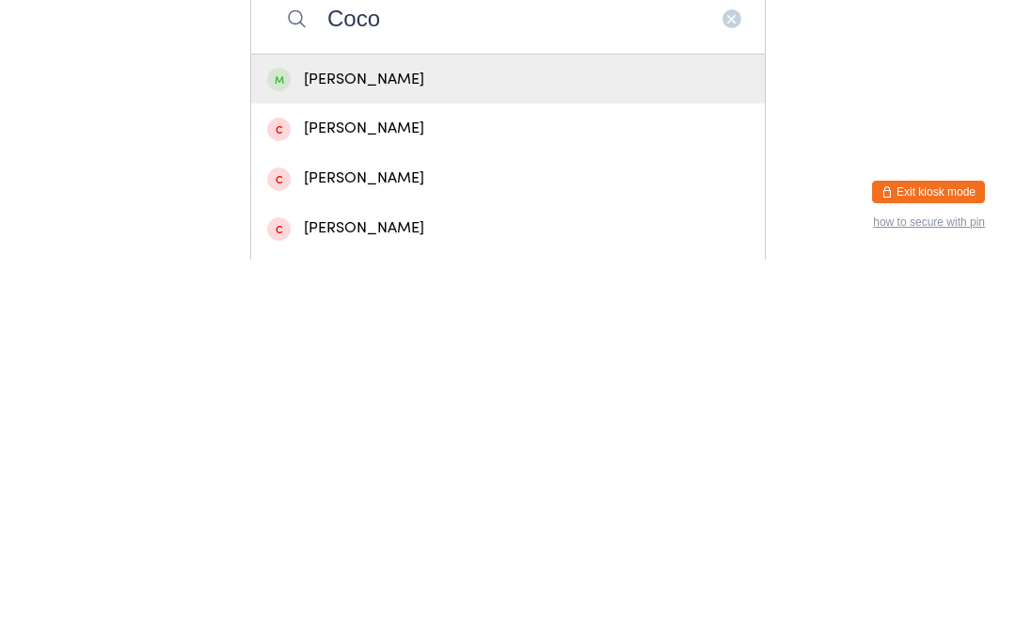
type input "Coco"
click at [435, 433] on div "[PERSON_NAME]" at bounding box center [508, 458] width 514 height 50
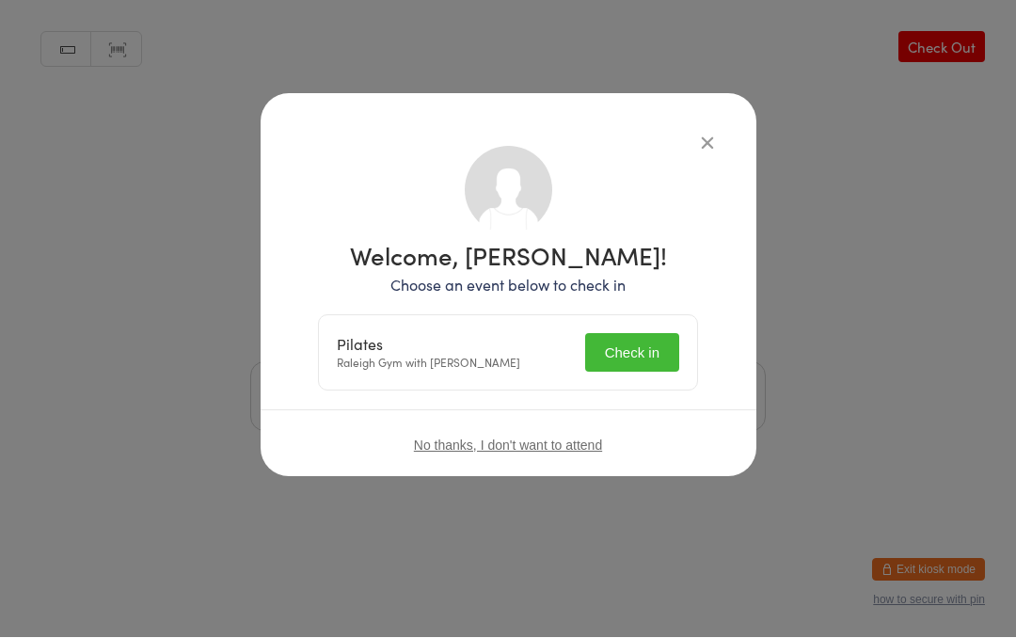
click at [661, 338] on button "Check in" at bounding box center [632, 353] width 94 height 39
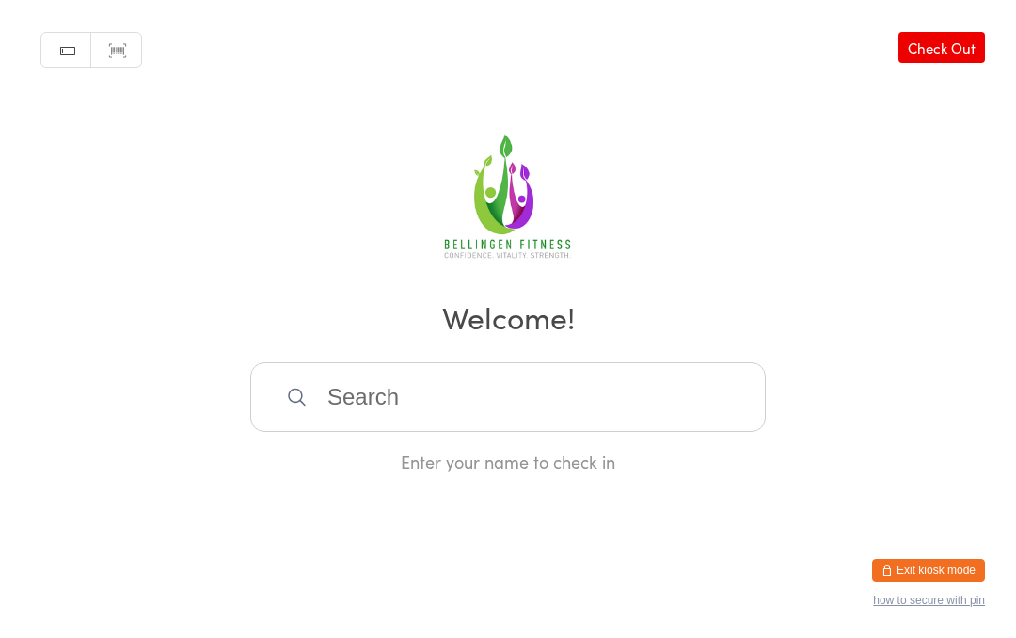
click at [469, 419] on input "search" at bounding box center [508, 397] width 516 height 70
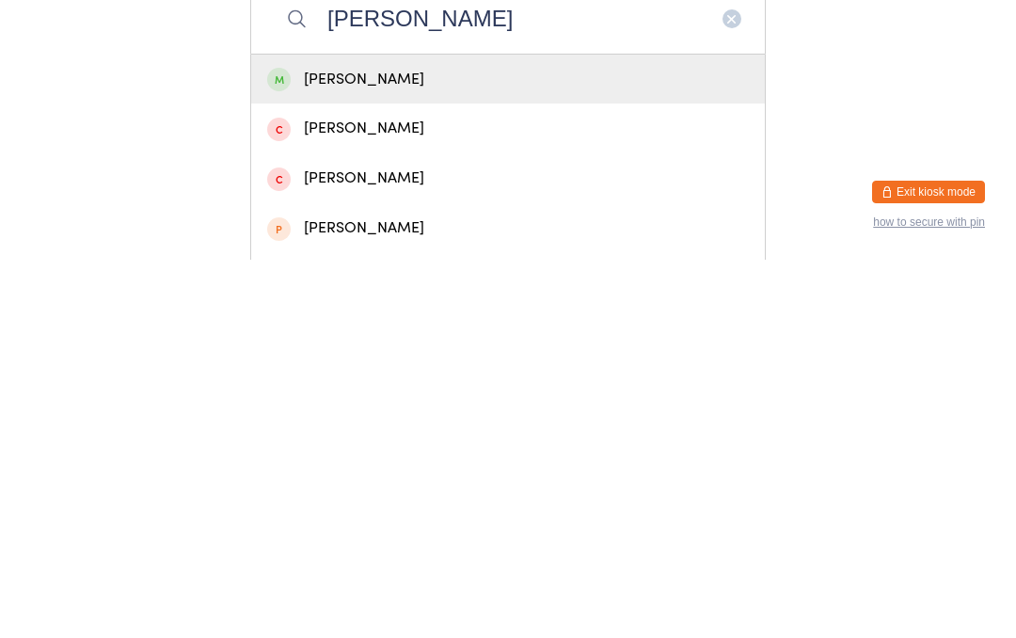
type input "[PERSON_NAME]"
click at [520, 445] on div "[PERSON_NAME]" at bounding box center [508, 457] width 482 height 25
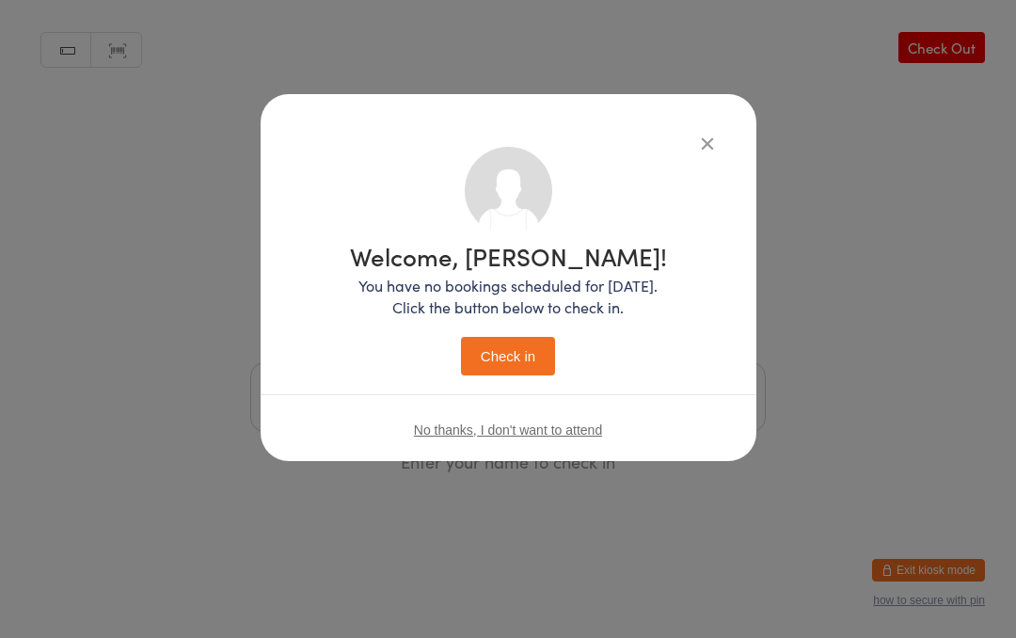
click at [511, 358] on button "Check in" at bounding box center [508, 356] width 94 height 39
